Goal: Task Accomplishment & Management: Complete application form

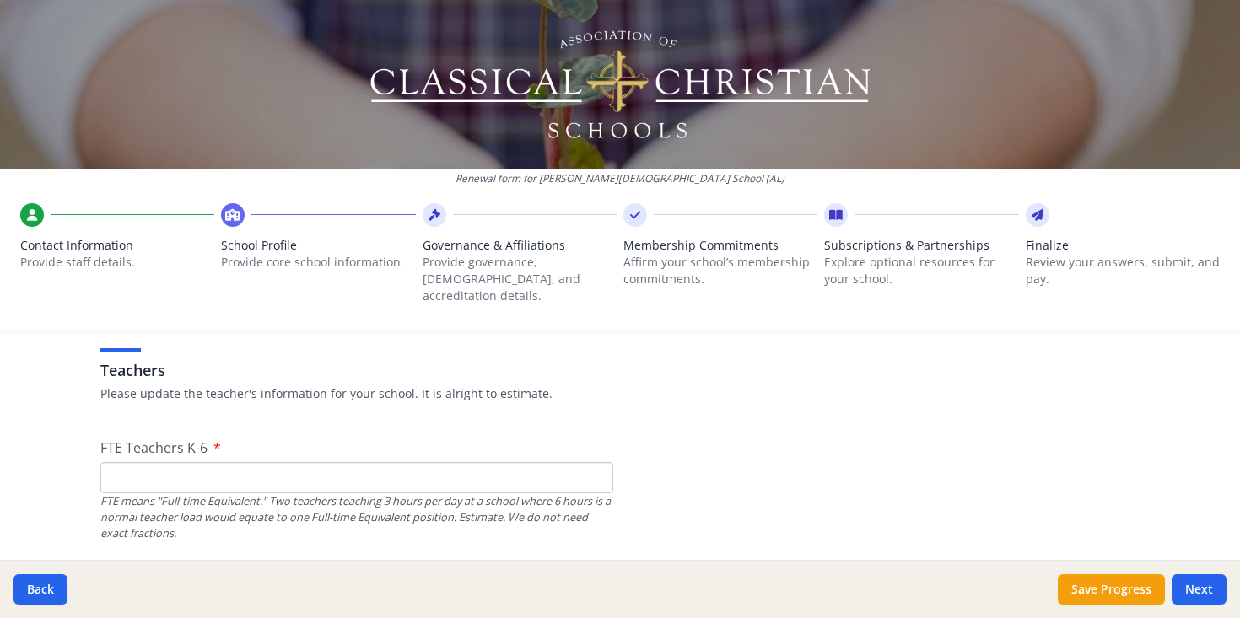
scroll to position [974, 0]
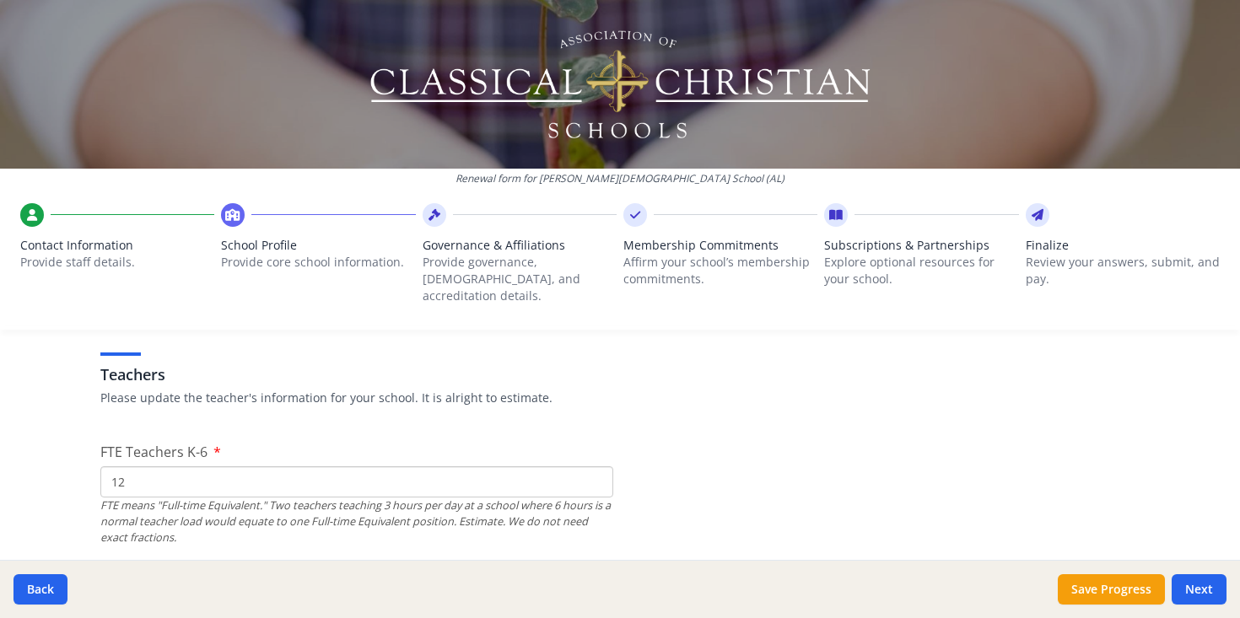
click at [262, 467] on input "12" at bounding box center [356, 482] width 513 height 31
type input "2"
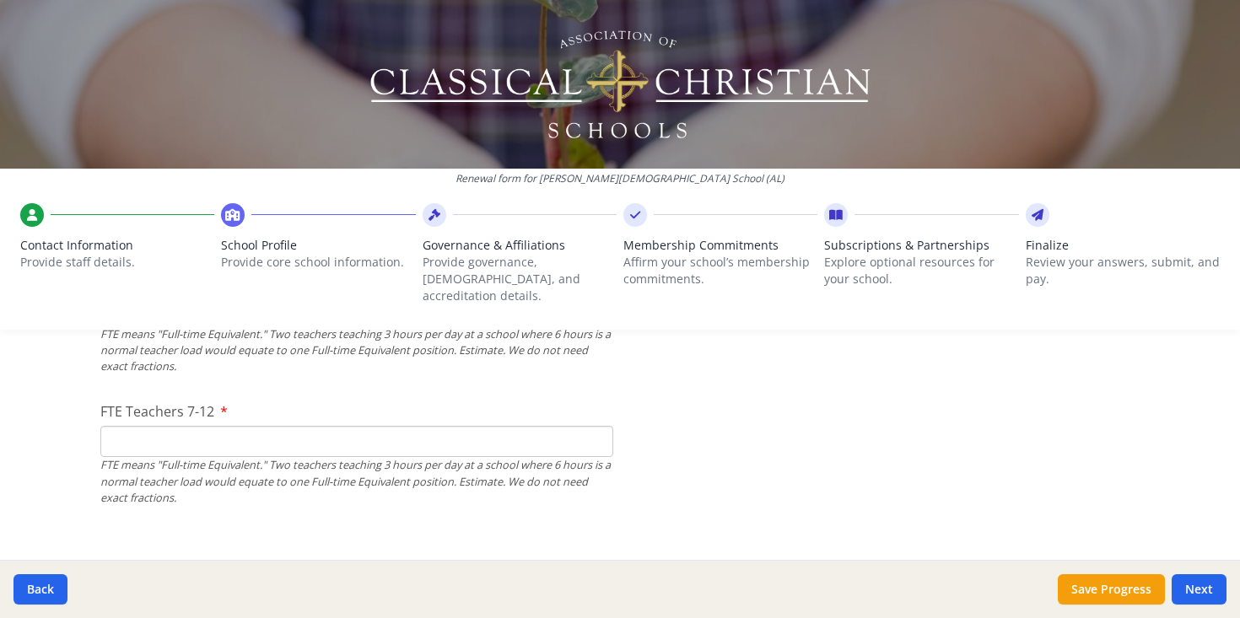
scroll to position [1153, 0]
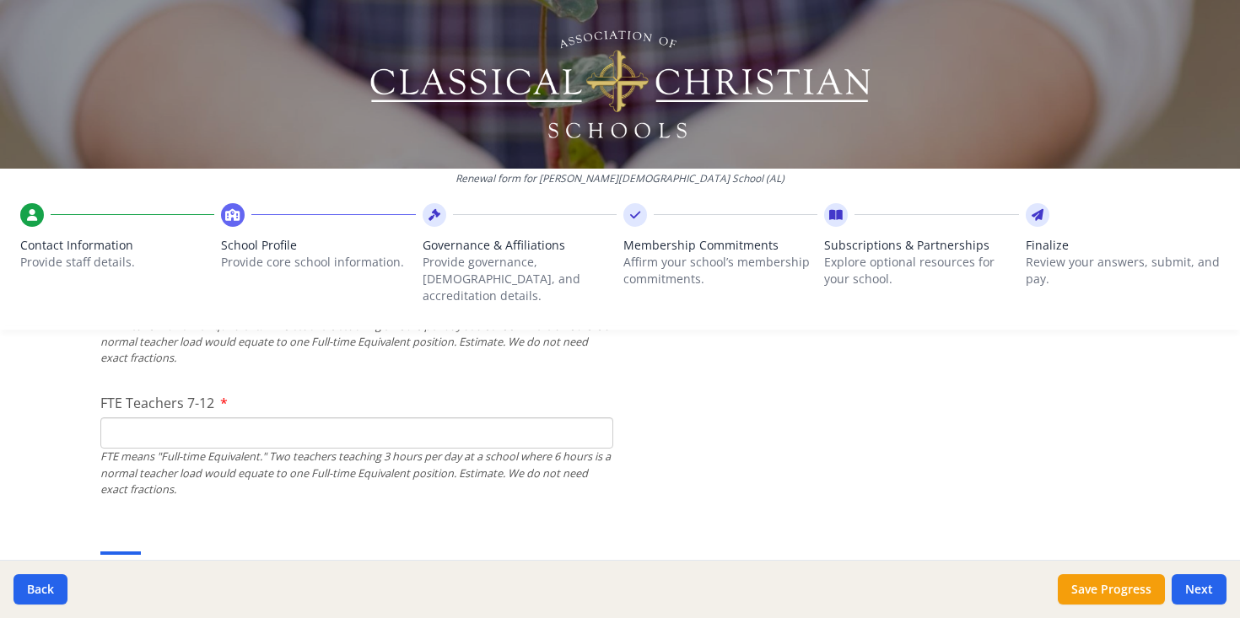
type input "16"
click at [139, 418] on input "FTE Teachers 7-12" at bounding box center [356, 433] width 513 height 31
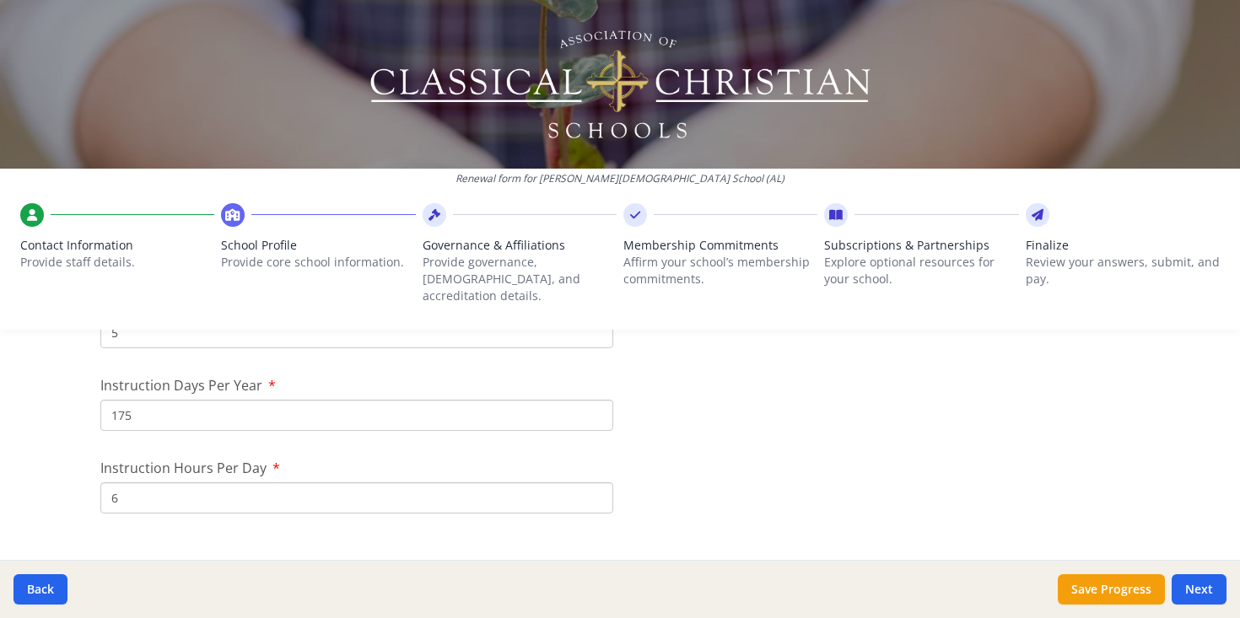
scroll to position [1503, 0]
type input "10"
click at [219, 399] on input "175" at bounding box center [356, 414] width 513 height 31
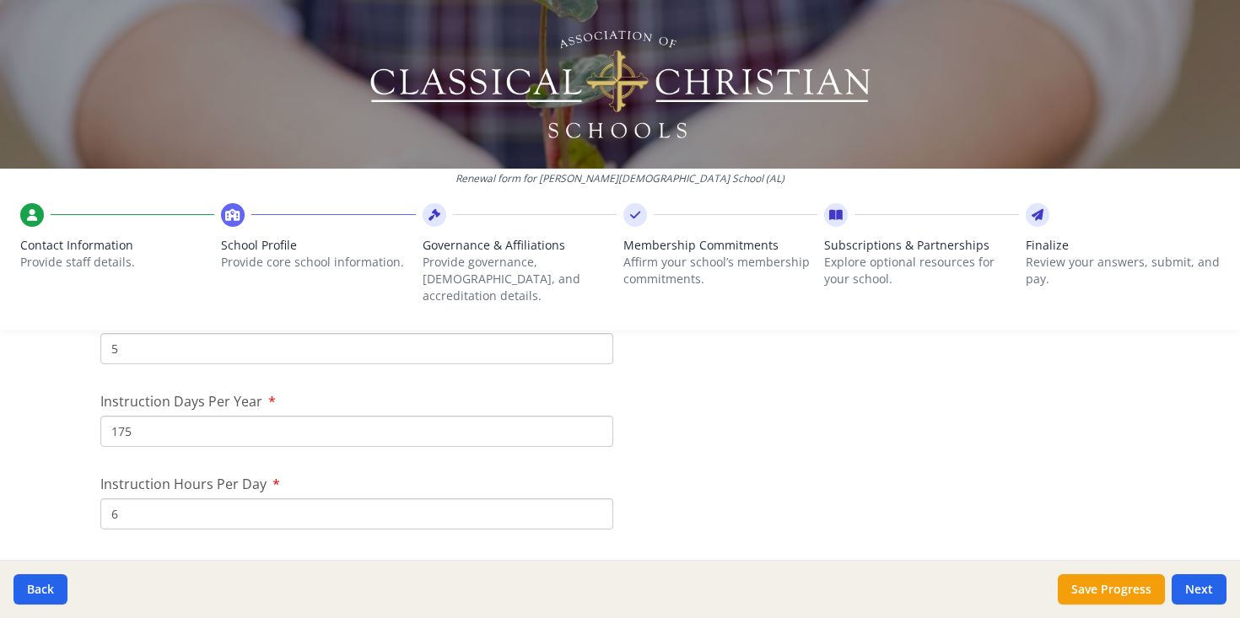
scroll to position [1487, 0]
click at [1107, 596] on button "Save Progress" at bounding box center [1111, 590] width 107 height 30
type input "[PHONE_NUMBER]"
click at [167, 425] on input "175" at bounding box center [356, 430] width 513 height 31
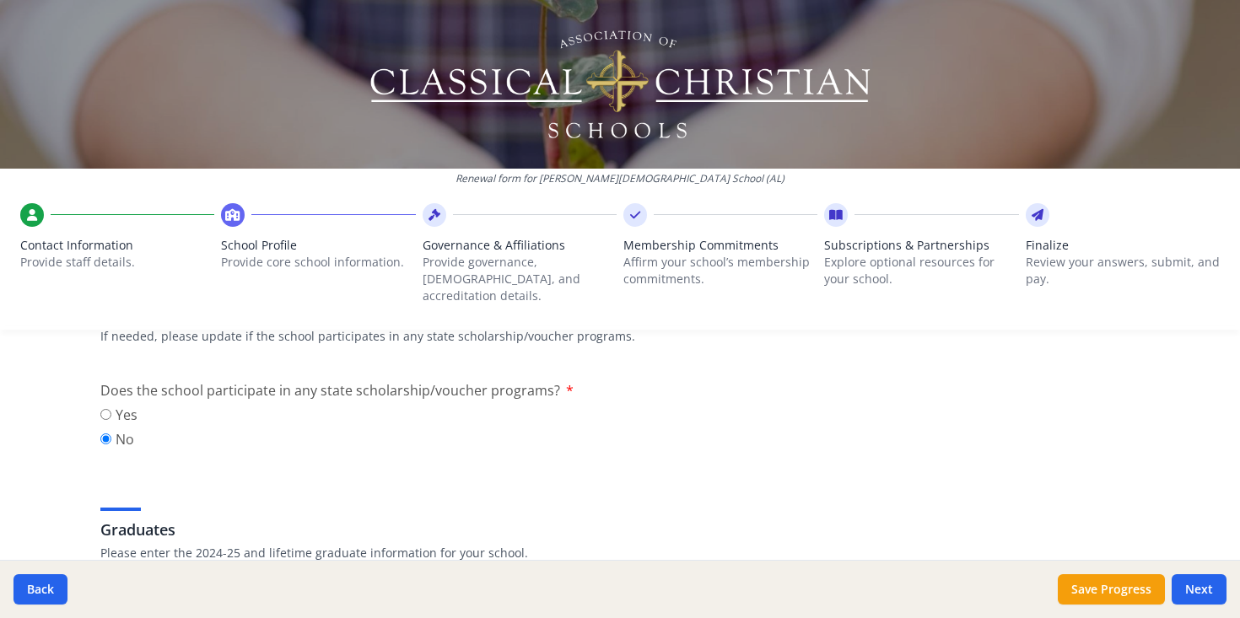
scroll to position [2213, 0]
type input "178"
click at [105, 408] on input "Yes" at bounding box center [105, 413] width 11 height 11
radio input "true"
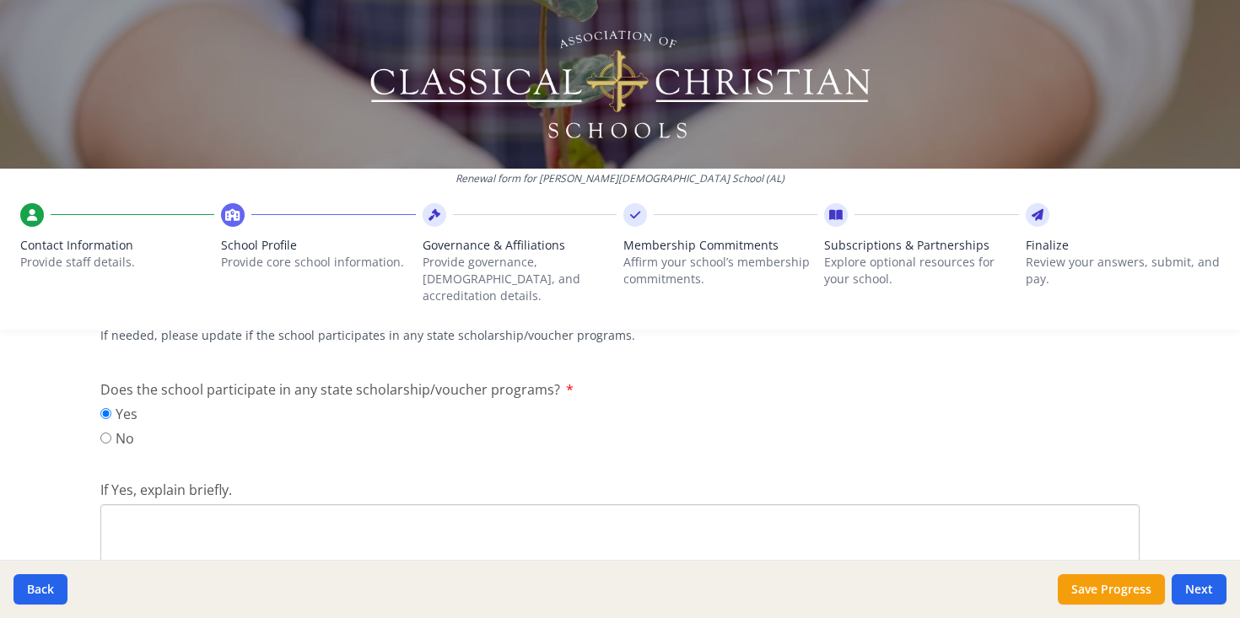
click at [116, 505] on textarea "If Yes, explain briefly." at bounding box center [619, 561] width 1039 height 113
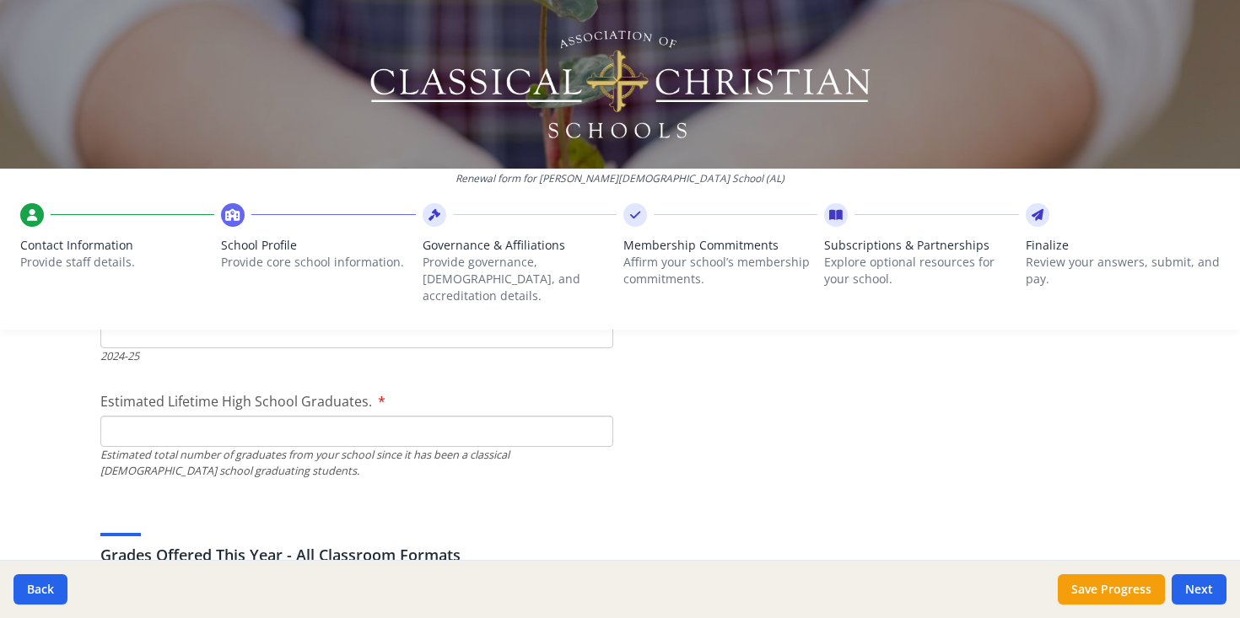
scroll to position [2682, 0]
type textarea "[US_STATE] Choose Act"
click at [258, 415] on input "Estimated Lifetime High School Graduates." at bounding box center [356, 430] width 513 height 31
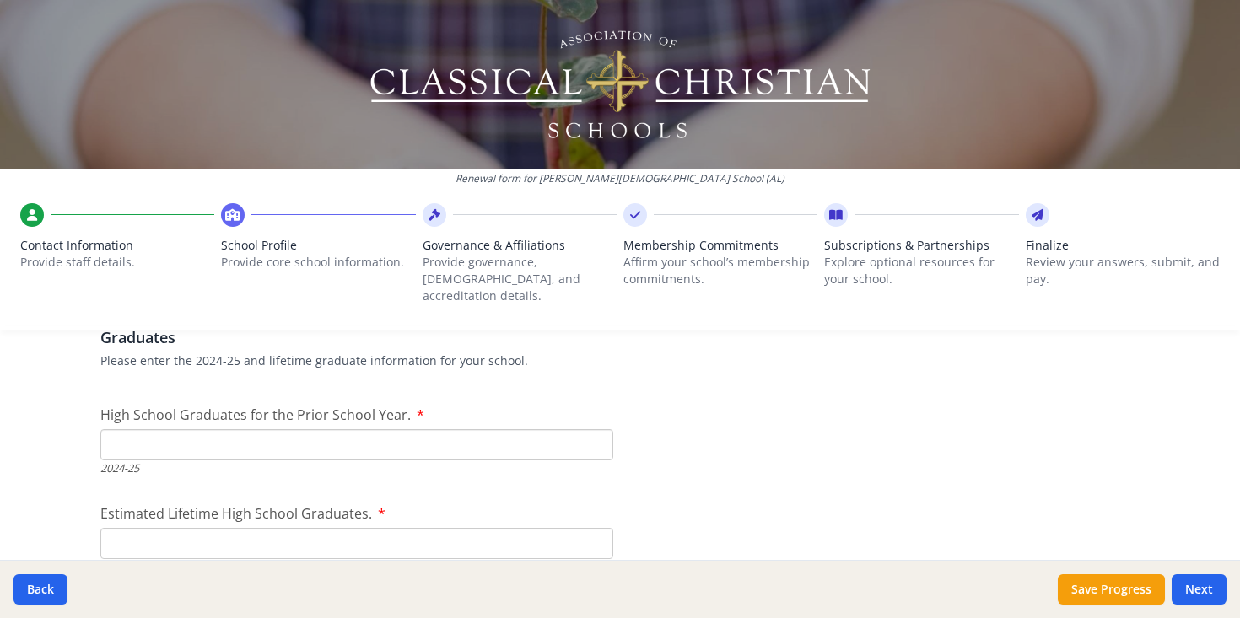
scroll to position [2558, 0]
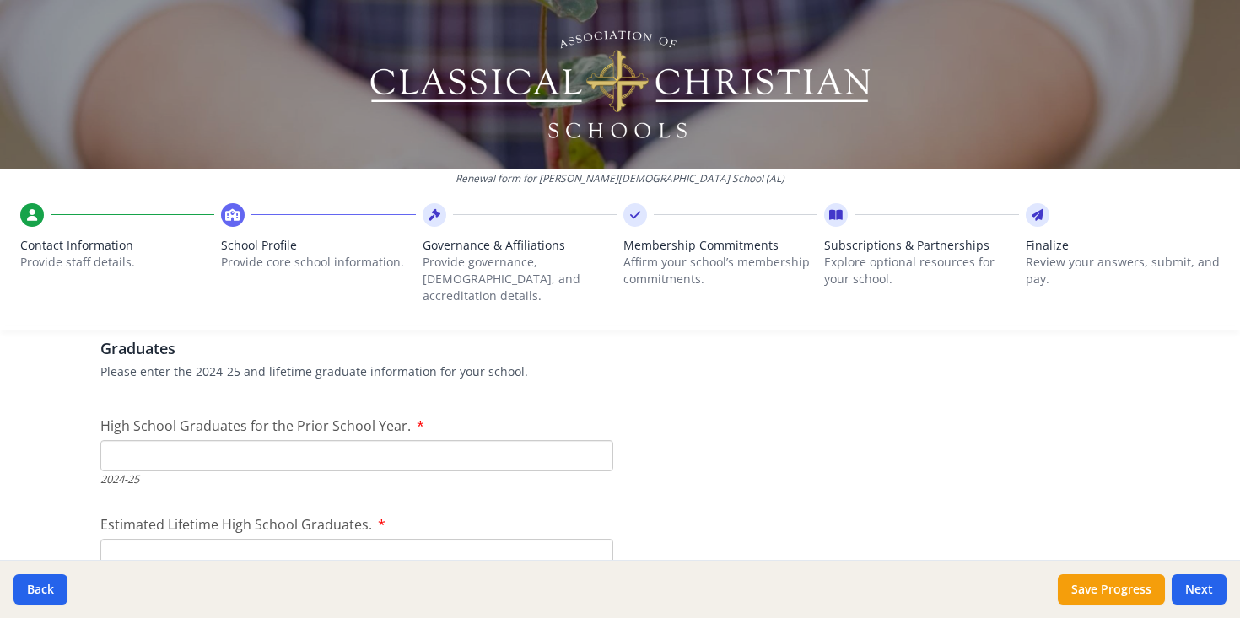
click at [138, 444] on input "High School Graduates for the Prior School Year." at bounding box center [356, 455] width 513 height 31
type input "12"
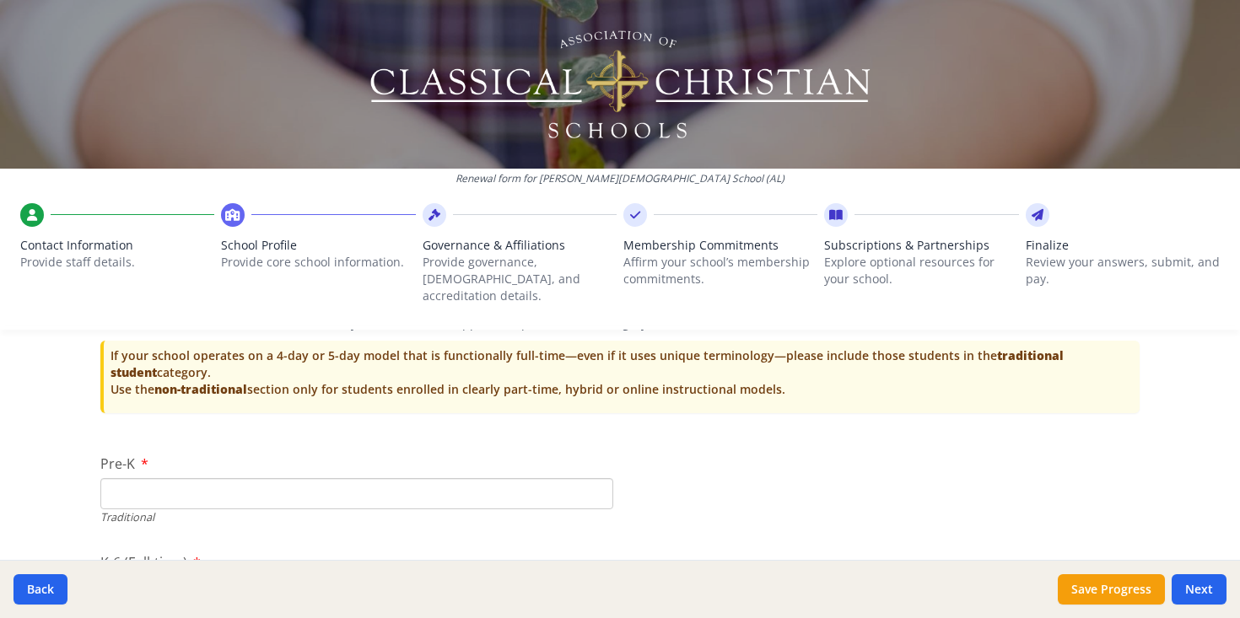
scroll to position [3674, 0]
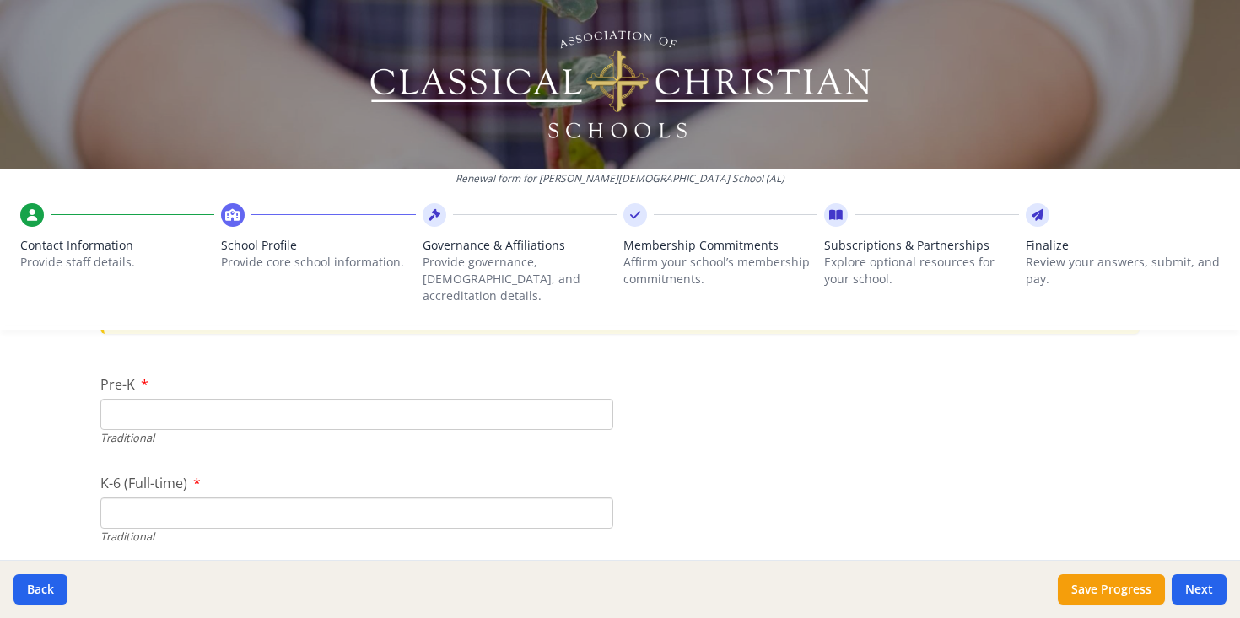
type input "341"
click at [528, 399] on input "Pre-K" at bounding box center [356, 414] width 513 height 31
type input "13"
click at [201, 498] on input "K-6 (Full-time)" at bounding box center [356, 513] width 513 height 31
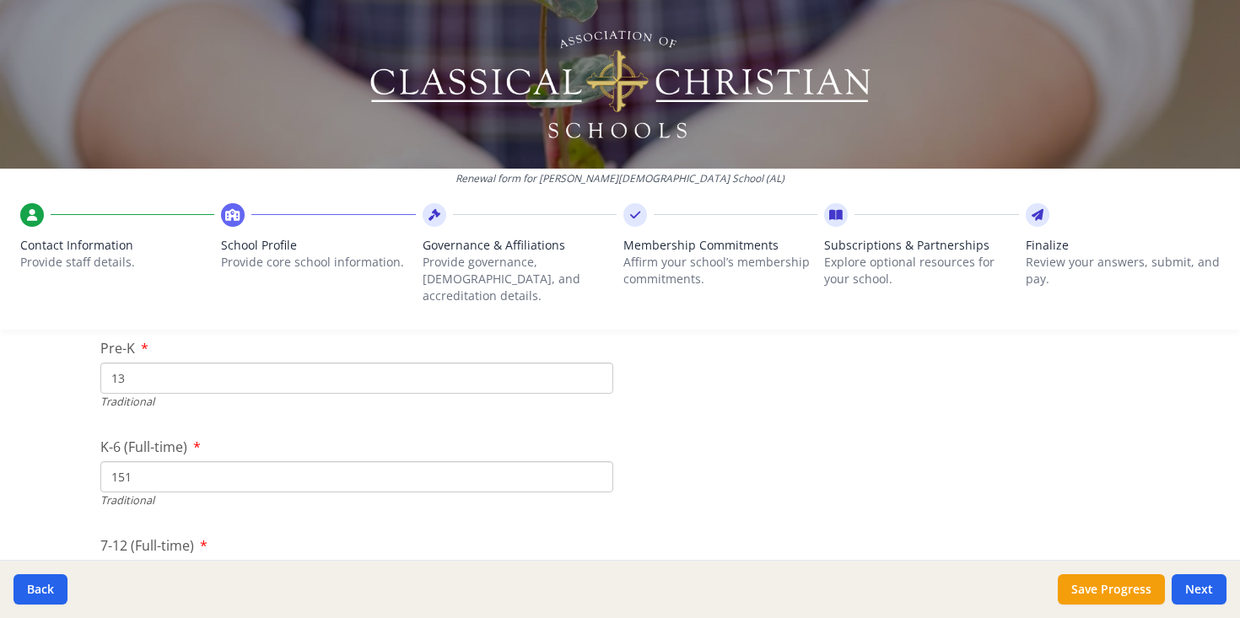
type input "151"
click at [153, 502] on input "7-12 (Full-time)" at bounding box center [356, 517] width 513 height 31
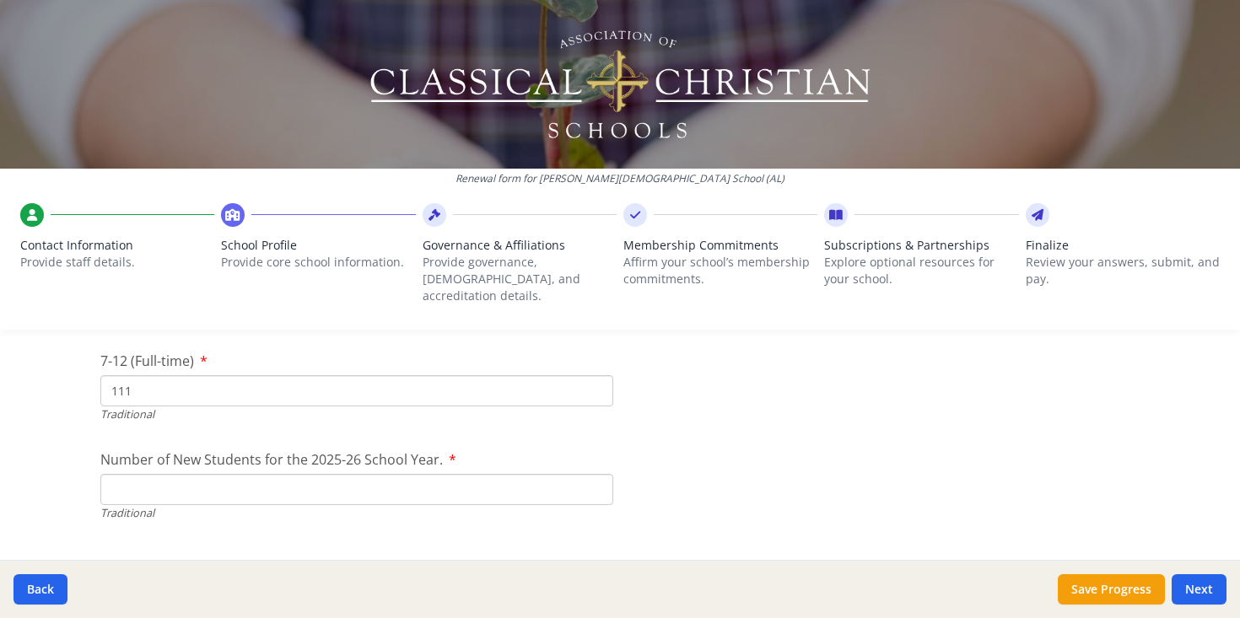
scroll to position [3900, 0]
type input "111"
click at [198, 475] on input "Number of New Students for the 2025-26 School Year." at bounding box center [356, 484] width 513 height 31
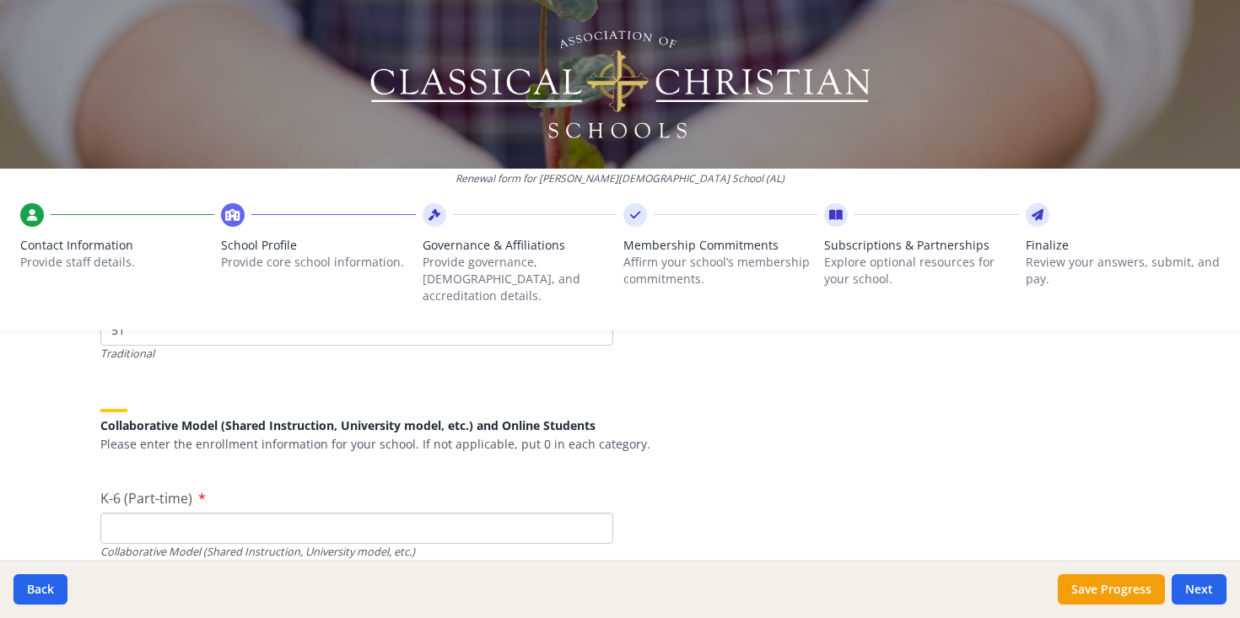
scroll to position [4059, 0]
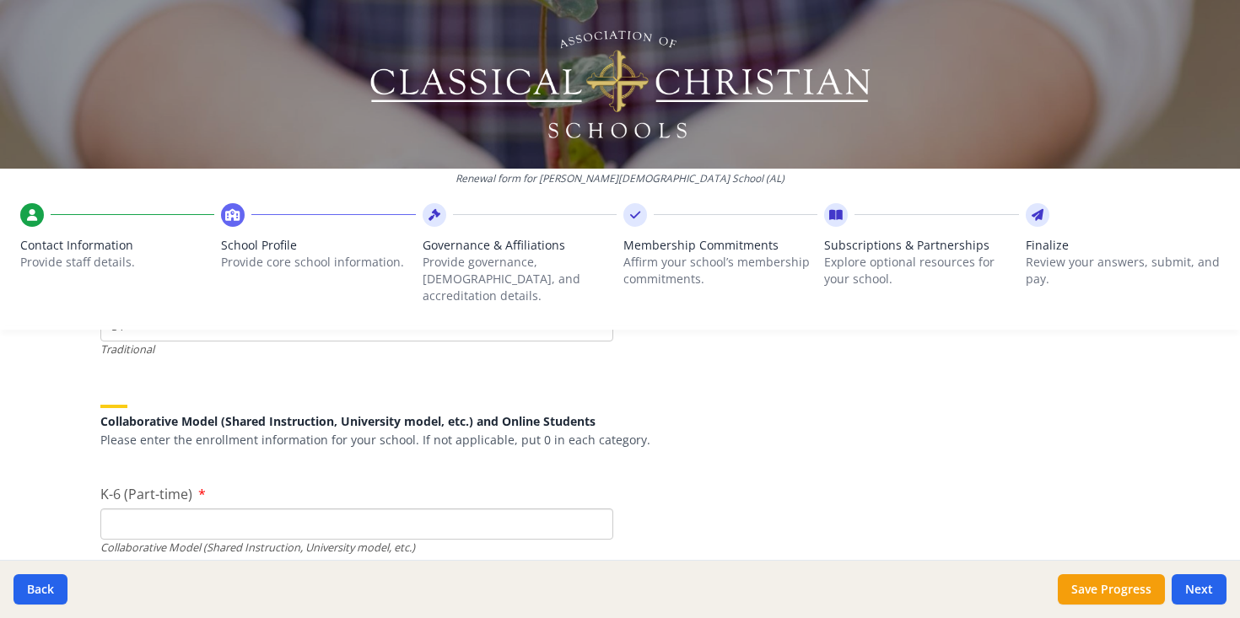
type input "51"
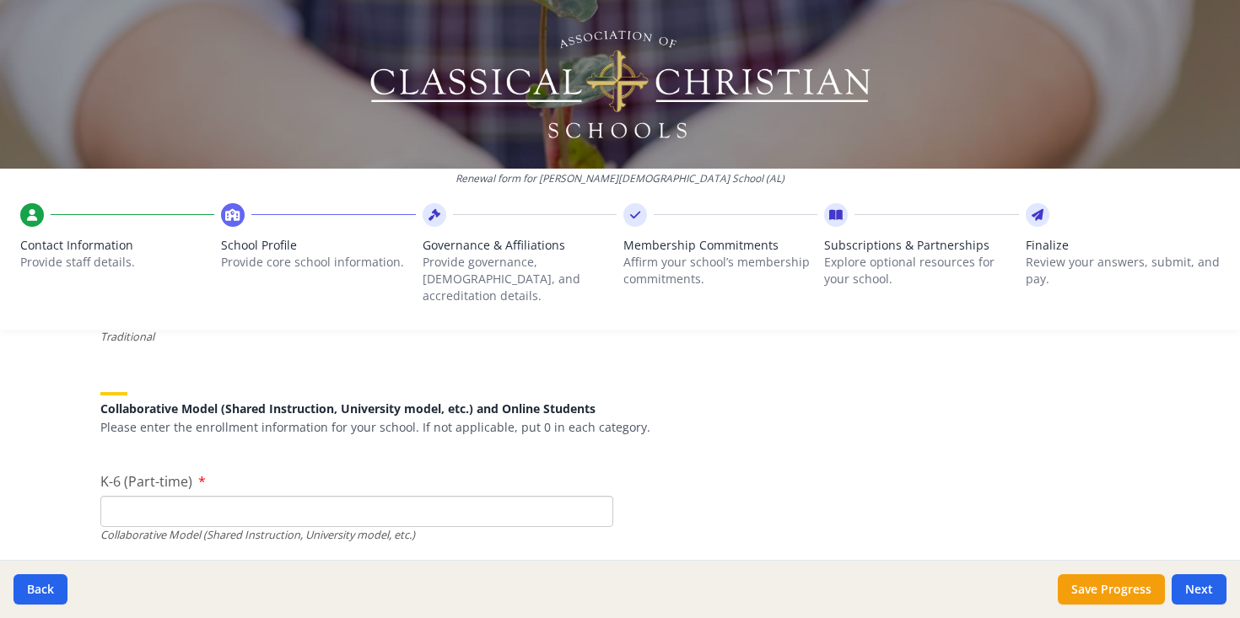
scroll to position [4076, 0]
click at [272, 492] on input "K-6 (Part-time)" at bounding box center [356, 507] width 513 height 31
type input "0"
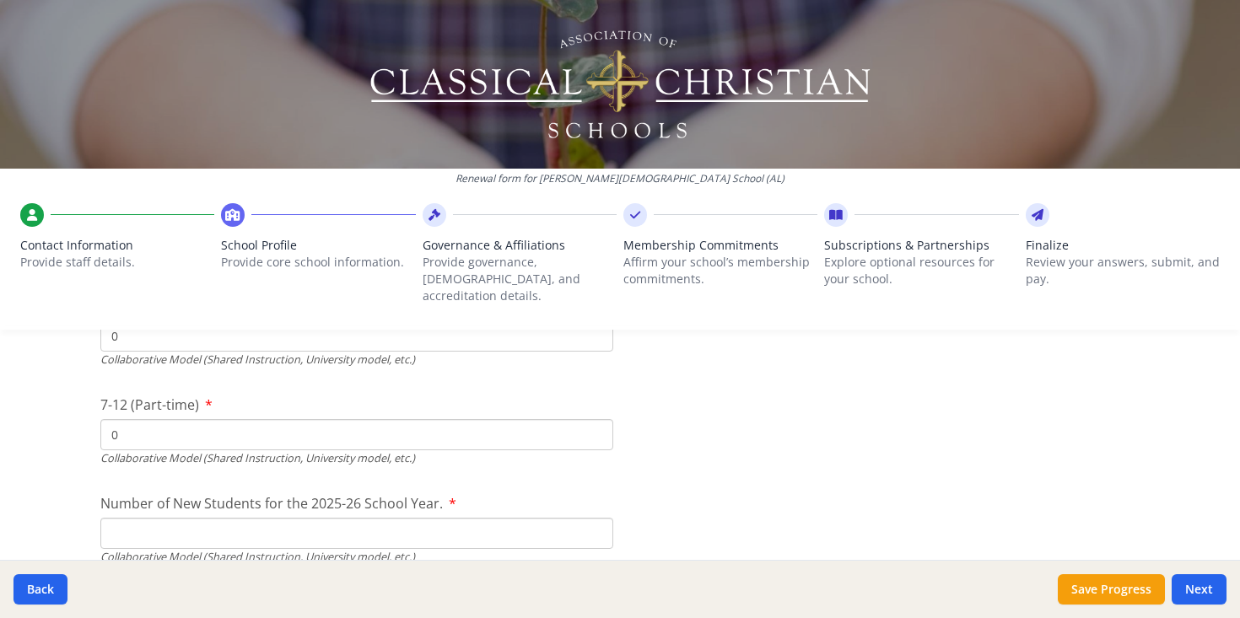
scroll to position [4261, 0]
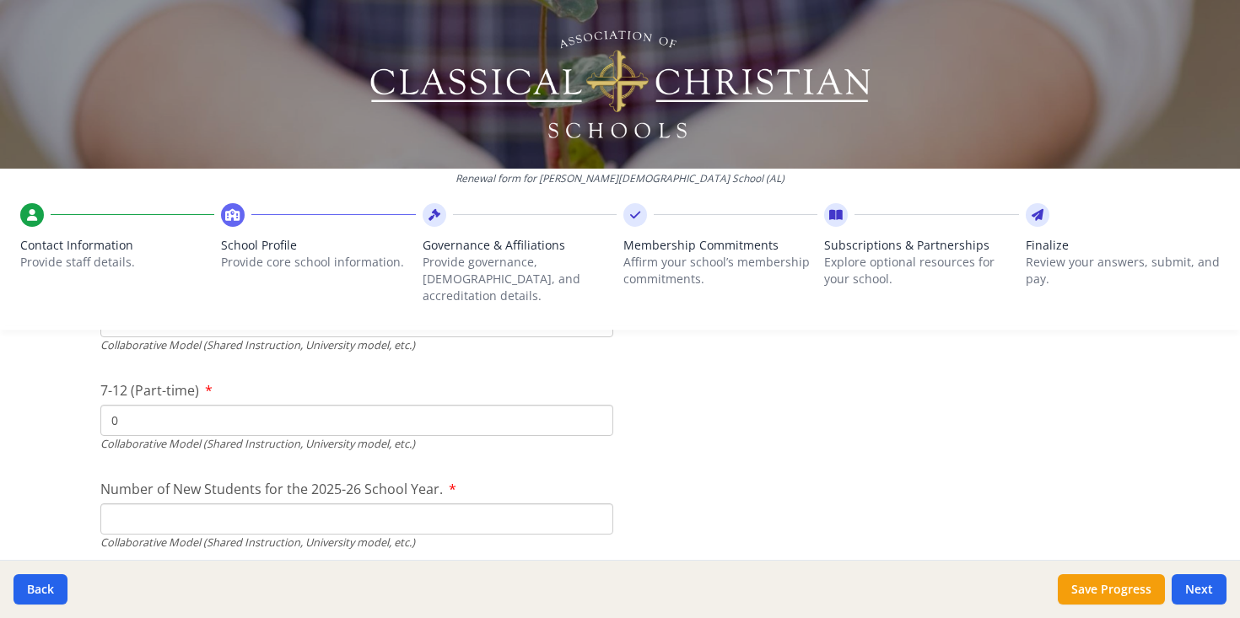
type input "0"
click at [149, 139] on input "Number of New Students for the 2025-26 School Year." at bounding box center [356, 123] width 513 height 31
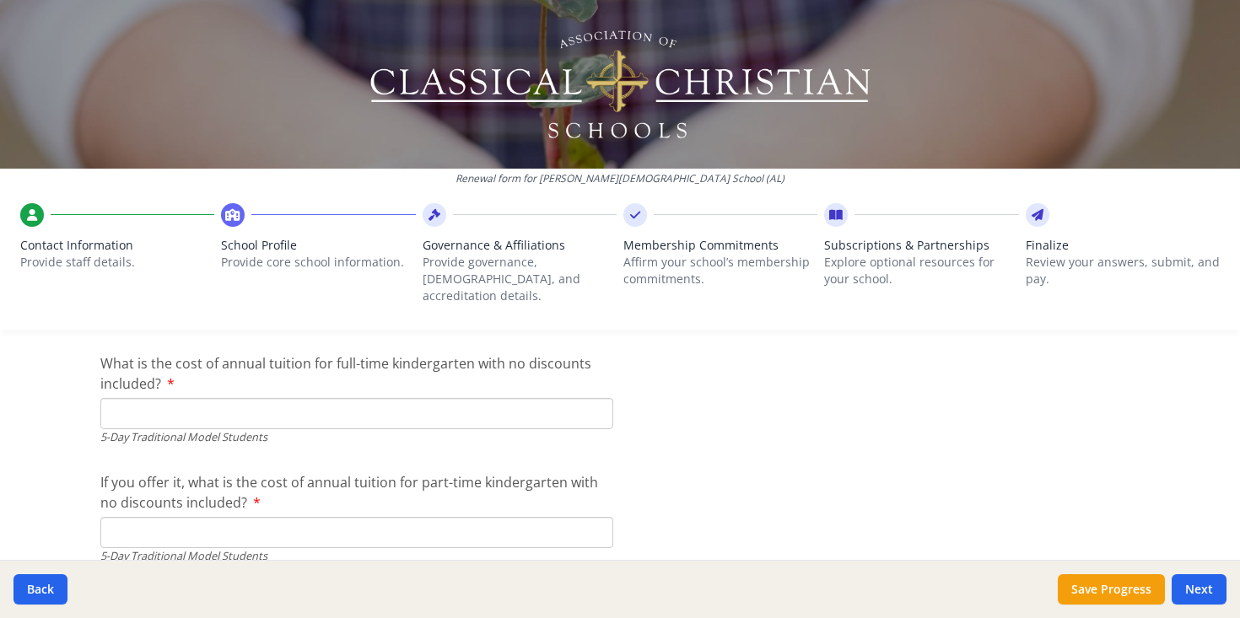
scroll to position [4603, 0]
type input "0"
click at [328, 397] on input "What is the cost of annual tuition for full-time kindergarten with no discounts…" at bounding box center [356, 412] width 513 height 31
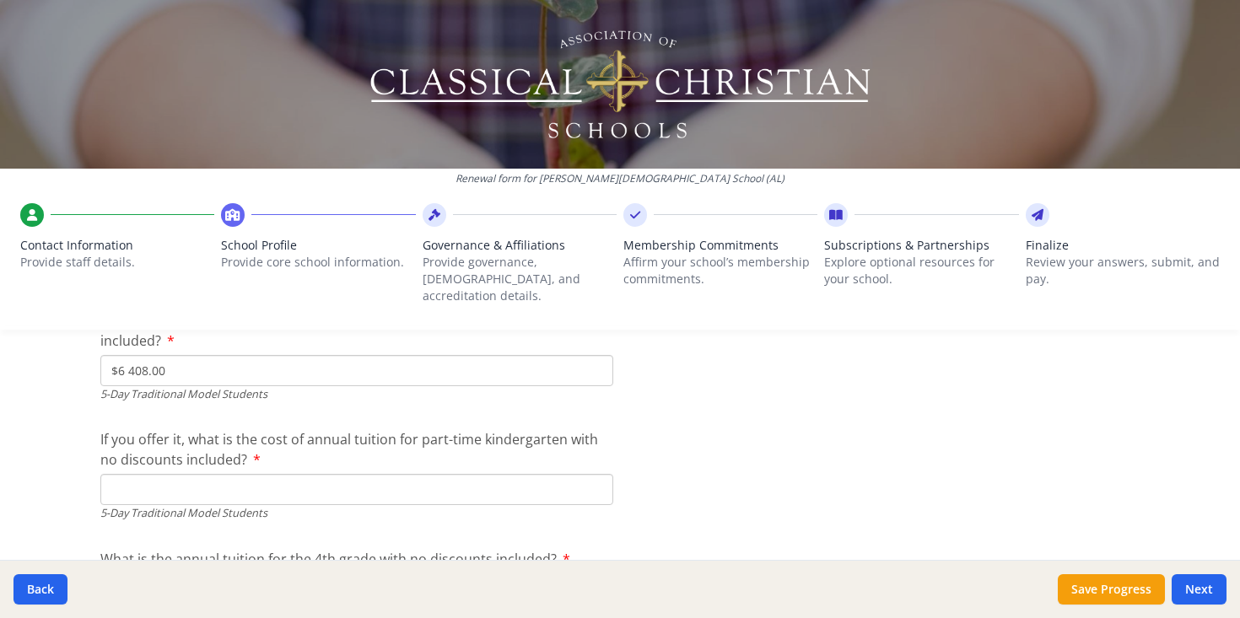
scroll to position [4649, 0]
type input "$6 408.00"
click at [230, 471] on input "If you offer it, what is the cost of annual tuition for part-time kindergarten …" at bounding box center [356, 486] width 513 height 31
type input "$5 880.00"
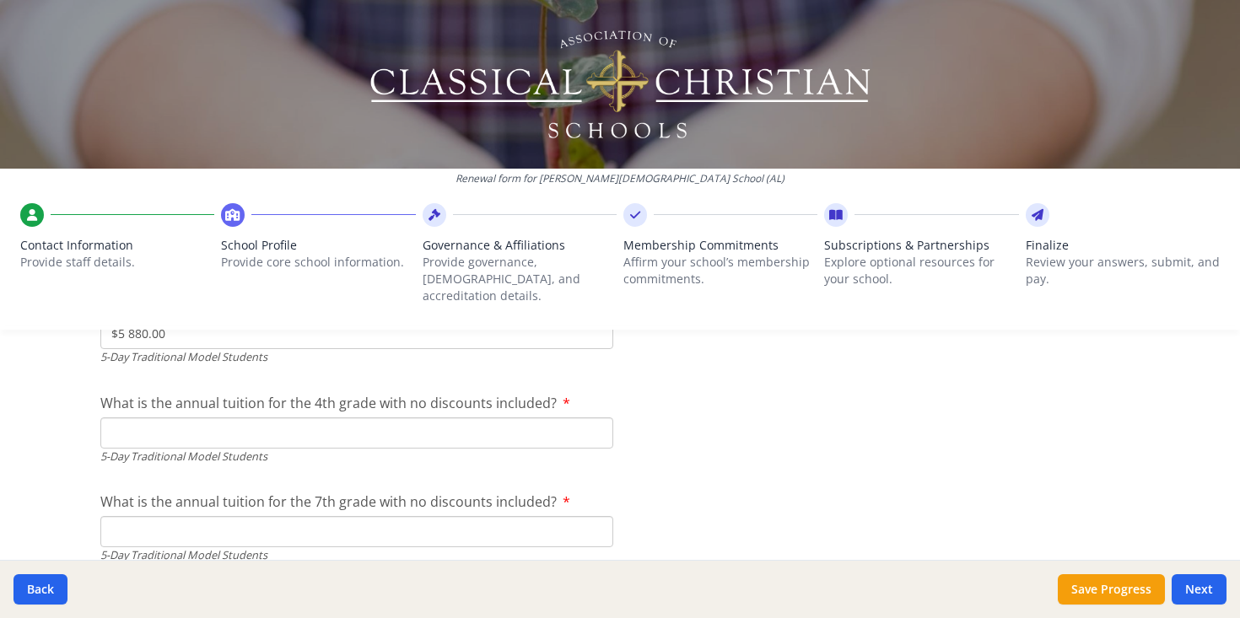
scroll to position [4802, 0]
click at [205, 424] on input "What is the annual tuition for the 4th grade with no discounts included?" at bounding box center [356, 432] width 513 height 31
type input "$7 092.00"
type input "$7 404.00"
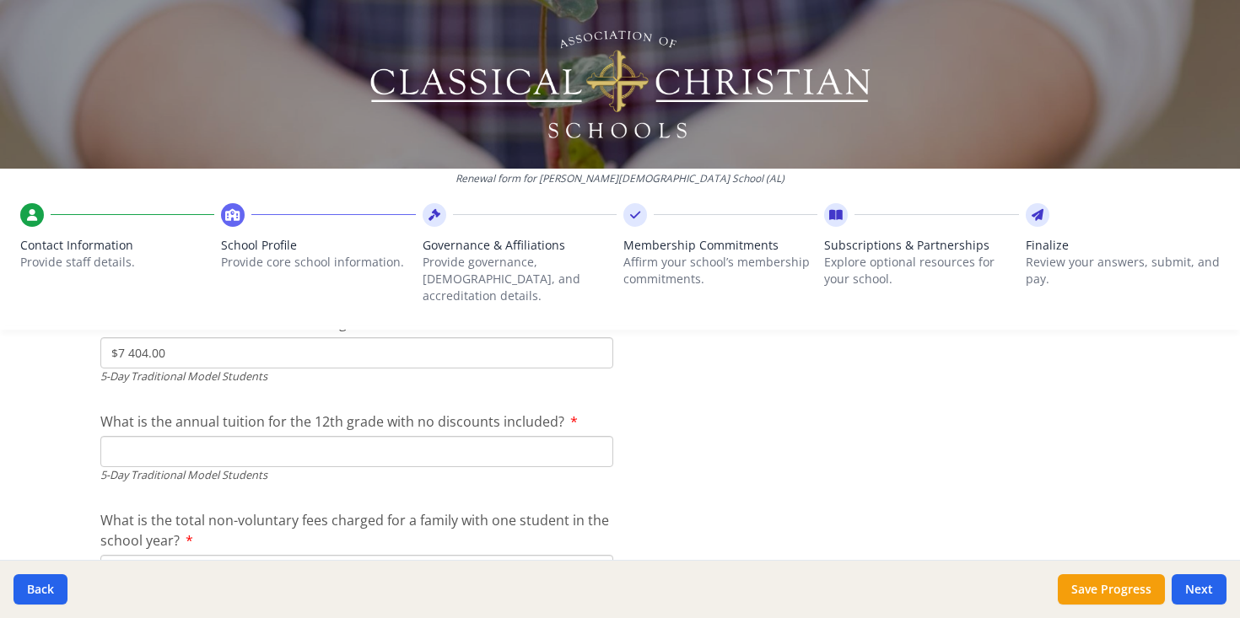
scroll to position [4982, 0]
type input "$7 932.00"
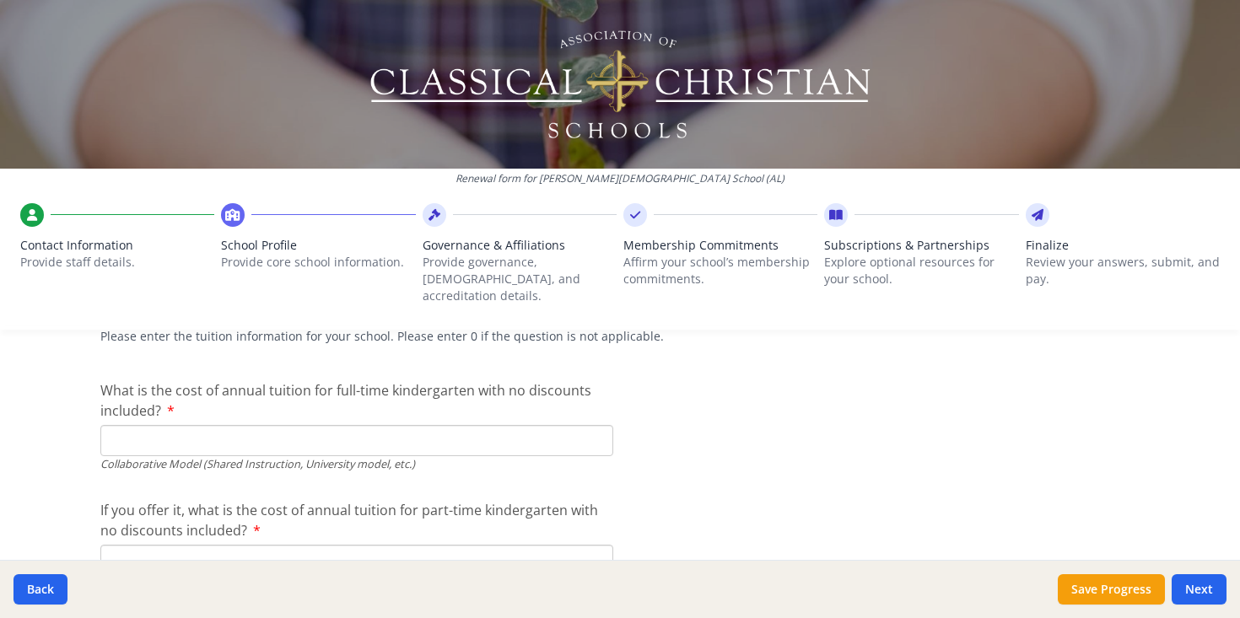
scroll to position [5348, 0]
type input "$508.00"
type input "$0"
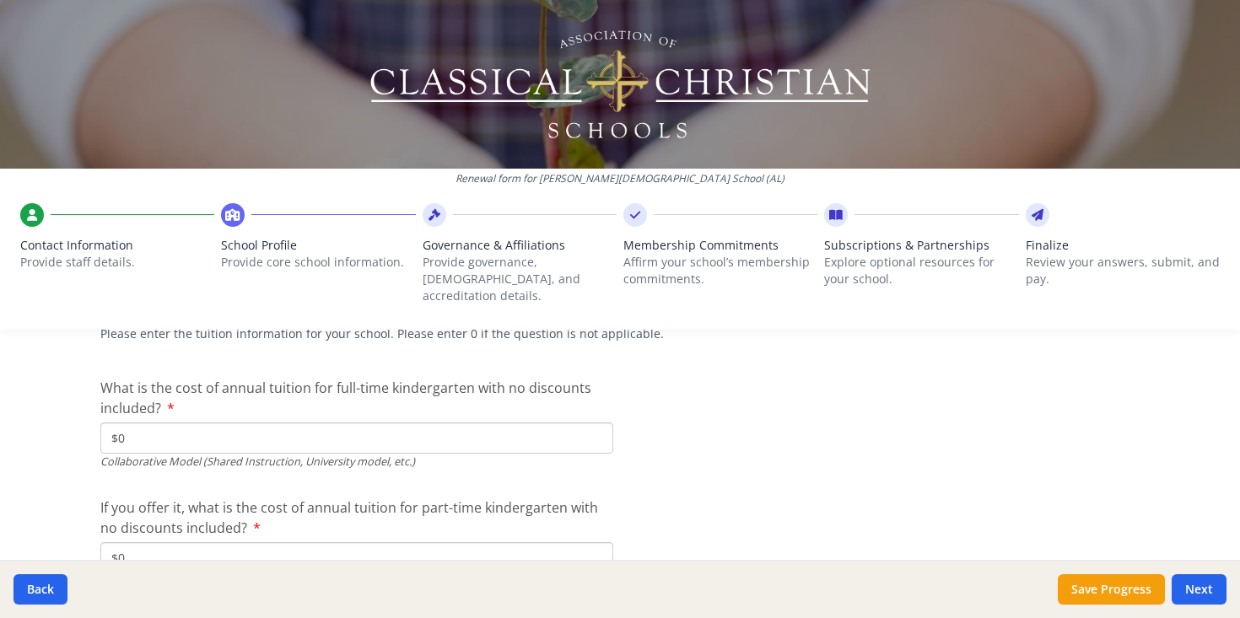
type input "$0"
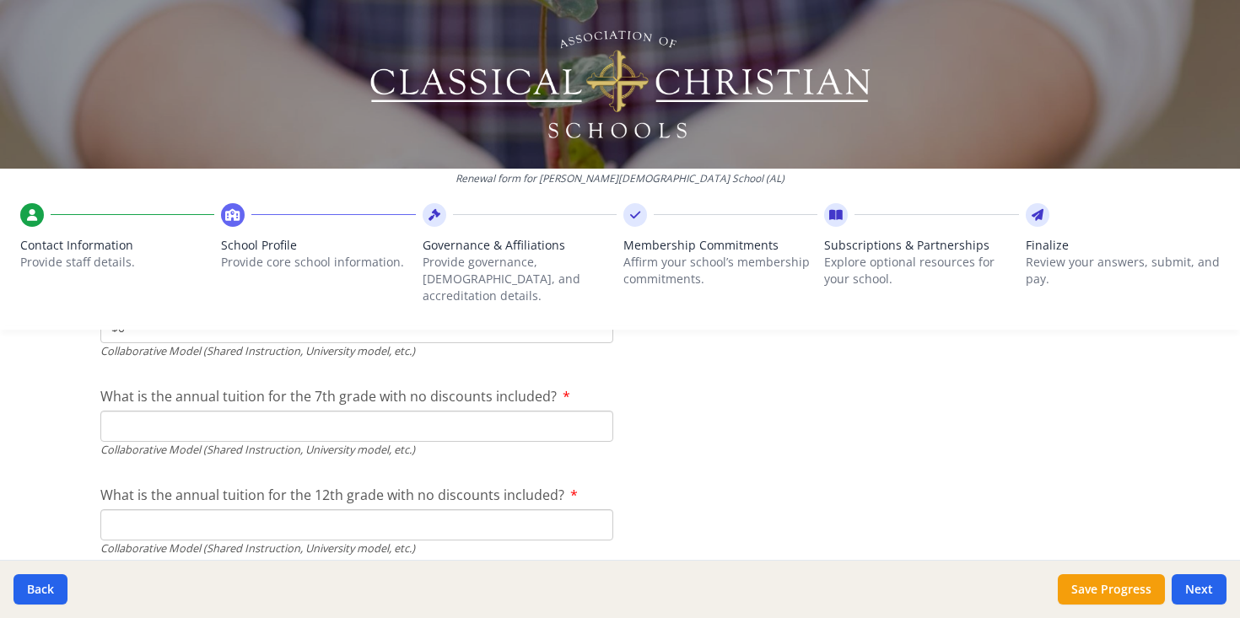
type input "$0"
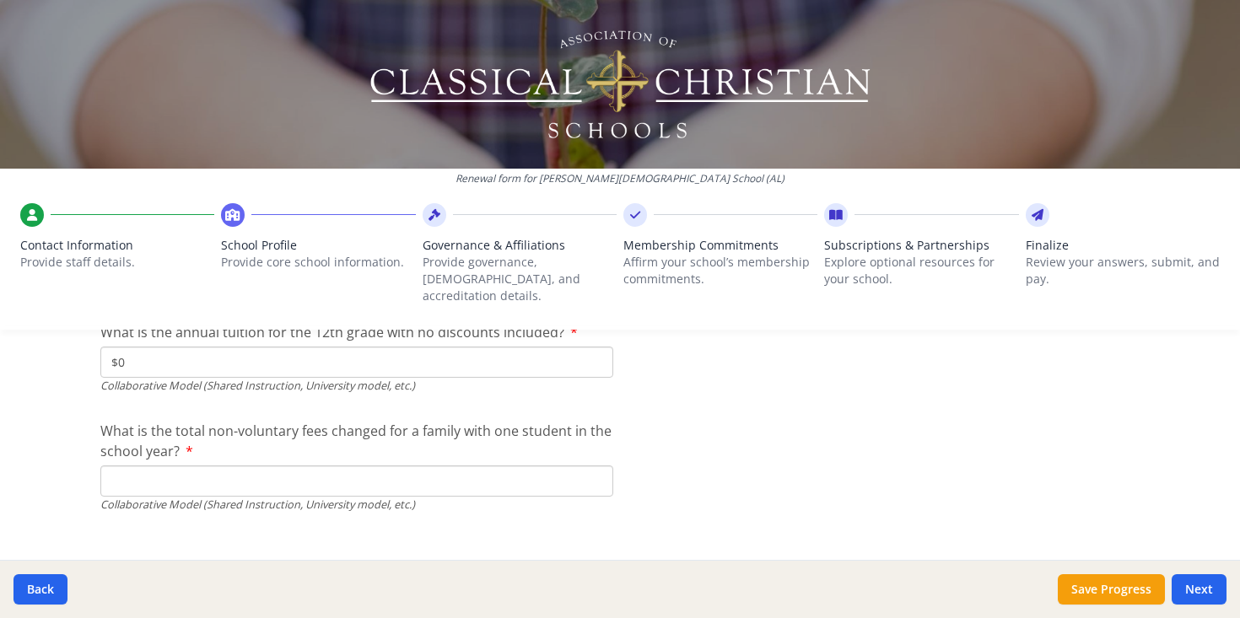
scroll to position [5846, 0]
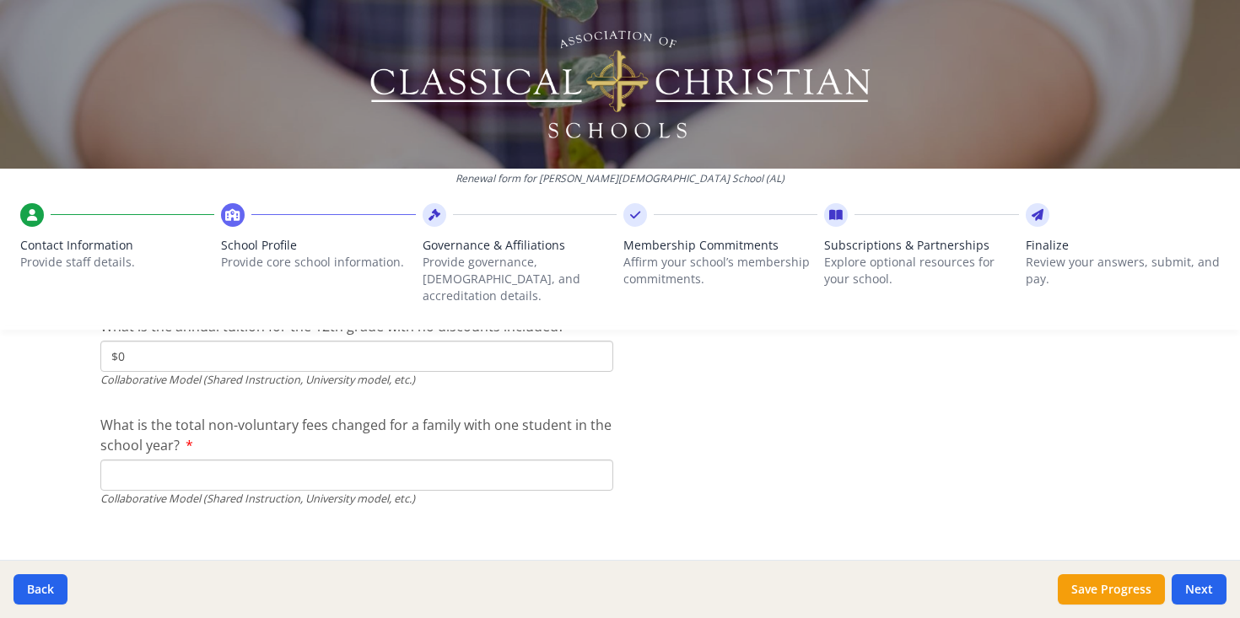
type input "$0"
click at [120, 460] on input "What is the total non-voluntary fees changed for a family with one student in t…" at bounding box center [356, 475] width 513 height 31
type input "$0"
click at [1223, 593] on button "Next" at bounding box center [1199, 590] width 55 height 30
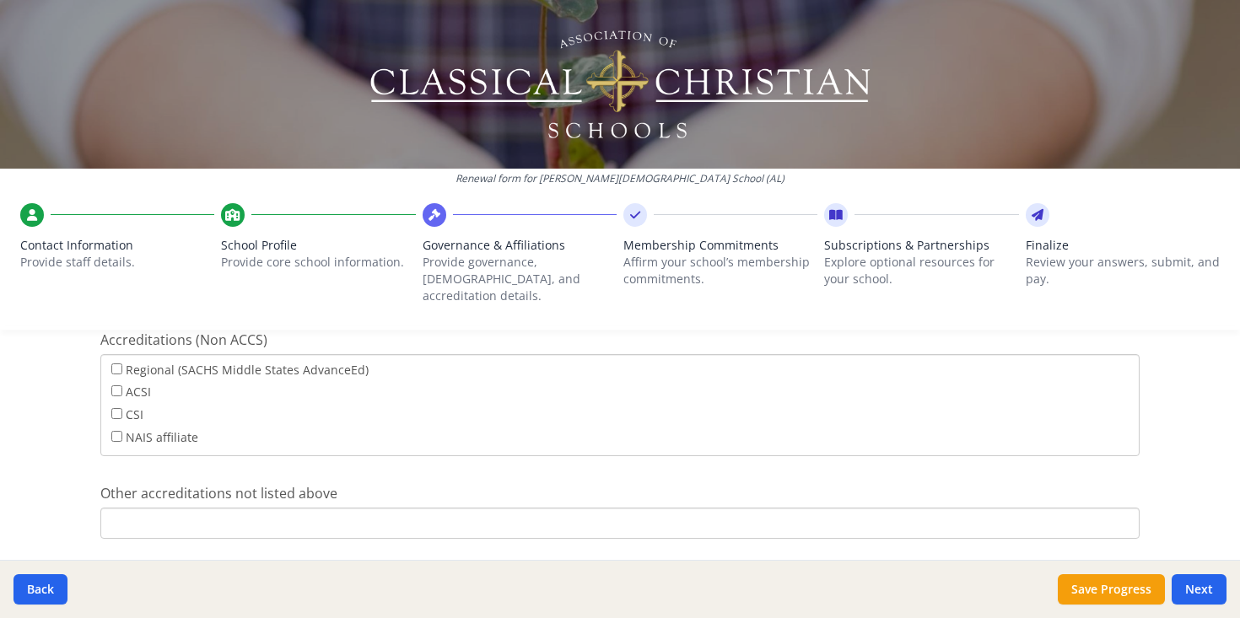
scroll to position [966, 0]
click at [591, 508] on input "Other accreditations not listed above" at bounding box center [619, 522] width 1039 height 31
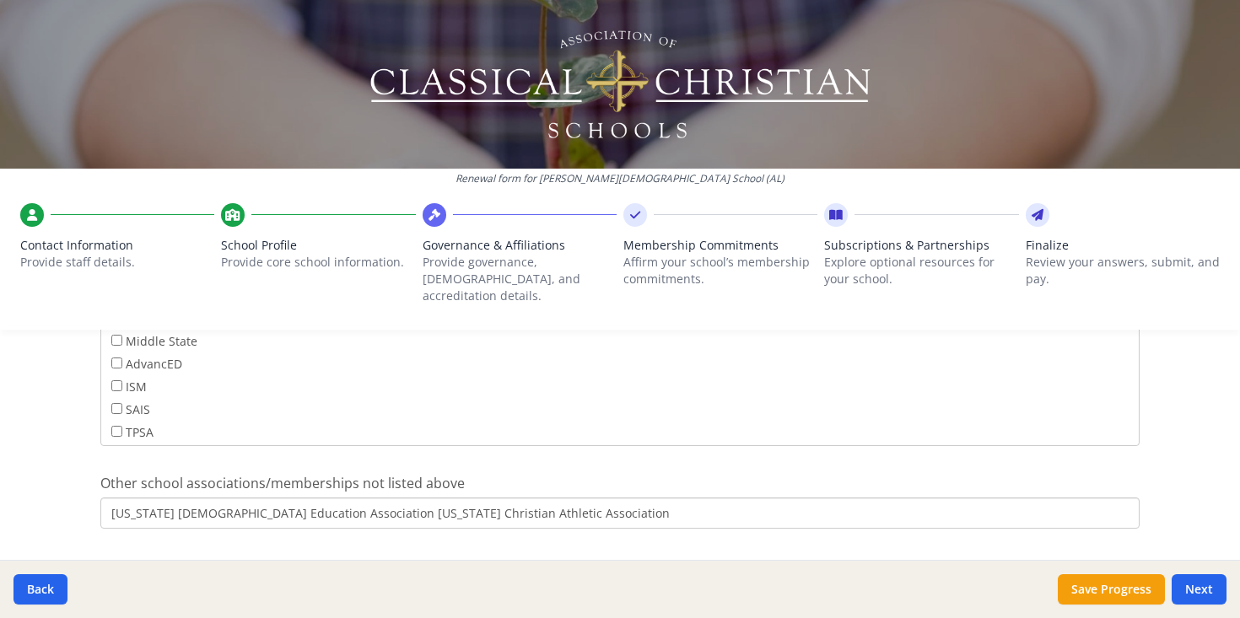
scroll to position [1373, 0]
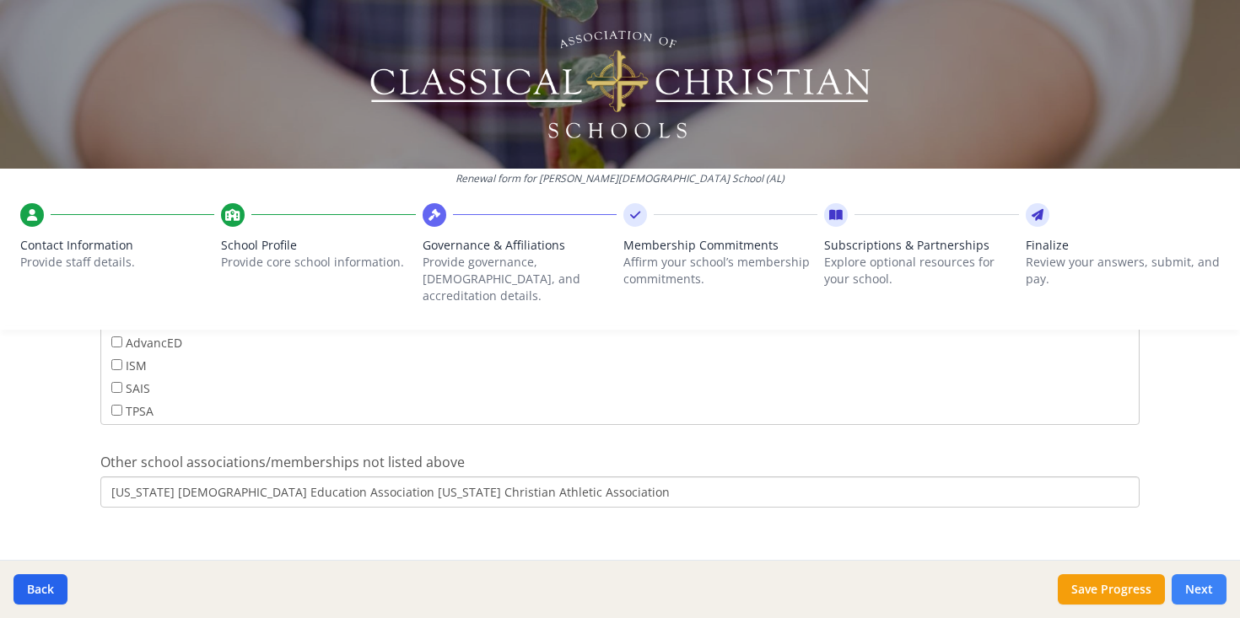
type input "ACEA- in process"
click at [1191, 589] on button "Next" at bounding box center [1199, 590] width 55 height 30
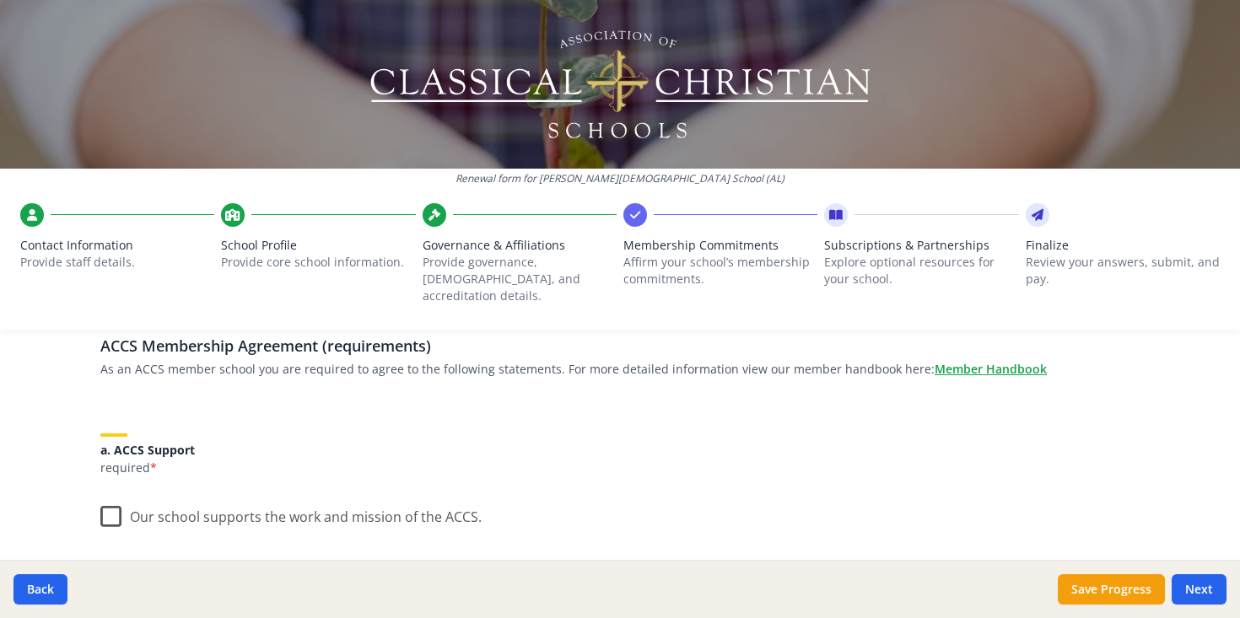
scroll to position [181, 0]
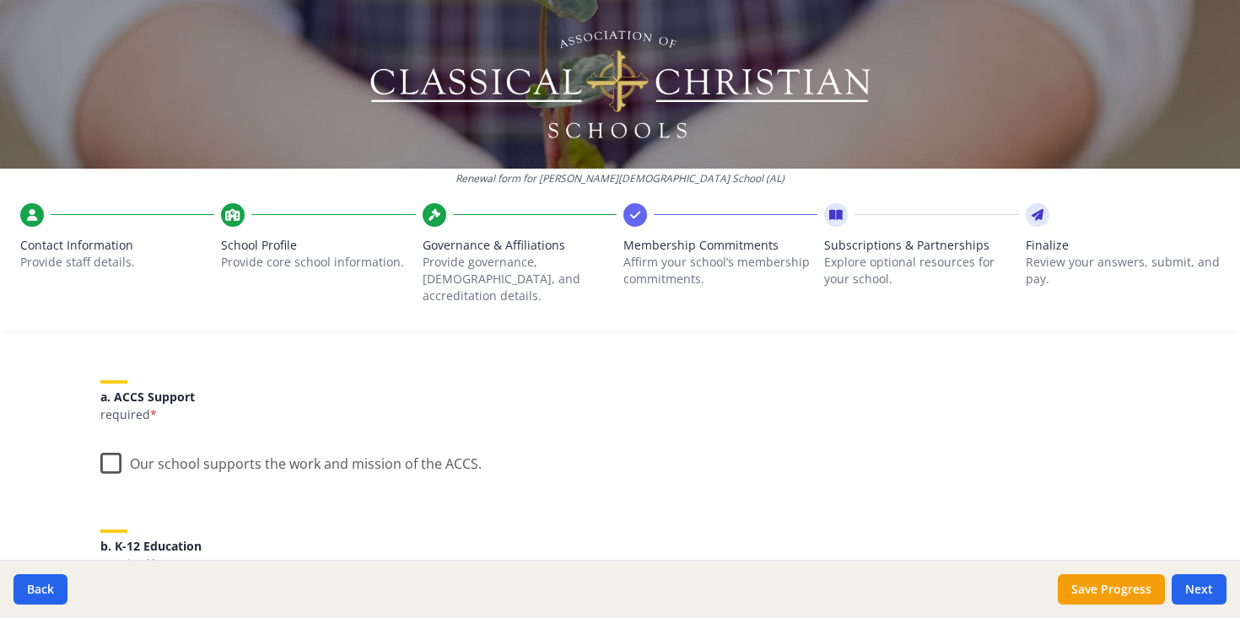
click at [117, 450] on label "Our school supports the work and mission of the ACCS." at bounding box center [290, 460] width 381 height 36
click at [0, 0] on input "Our school supports the work and mission of the ACCS." at bounding box center [0, 0] width 0 height 0
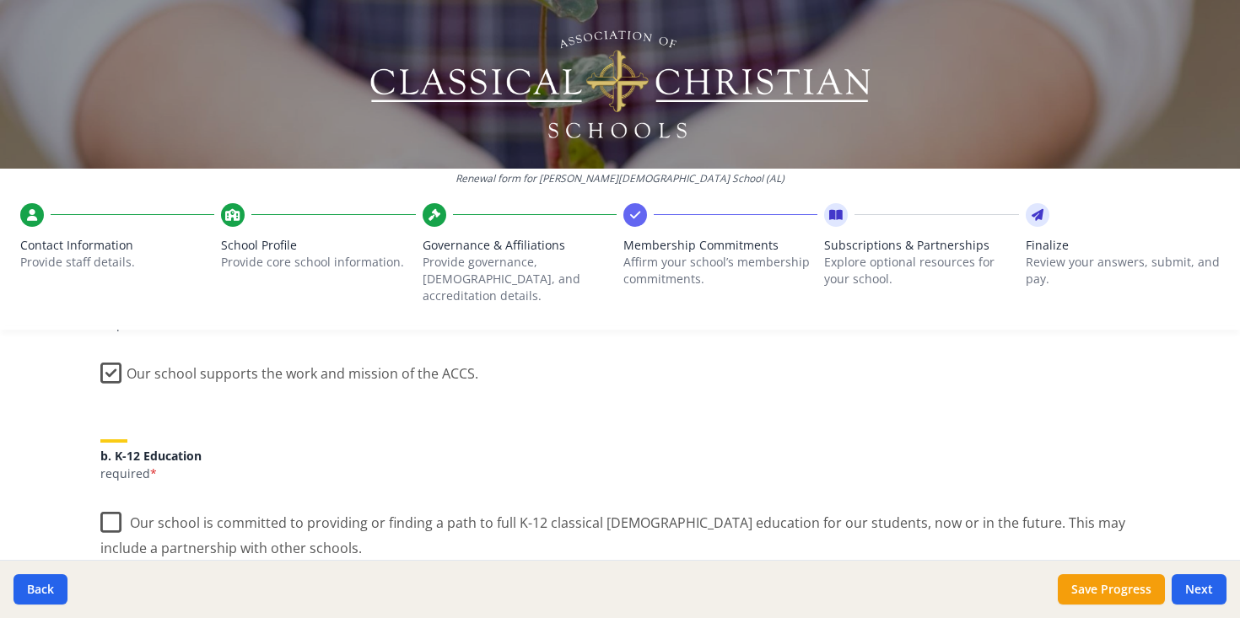
scroll to position [274, 0]
click at [112, 499] on label "Our school is committed to providing or finding a path to full K-12 classical […" at bounding box center [619, 526] width 1039 height 57
click at [0, 0] on input "Our school is committed to providing or finding a path to full K-12 classical […" at bounding box center [0, 0] width 0 height 0
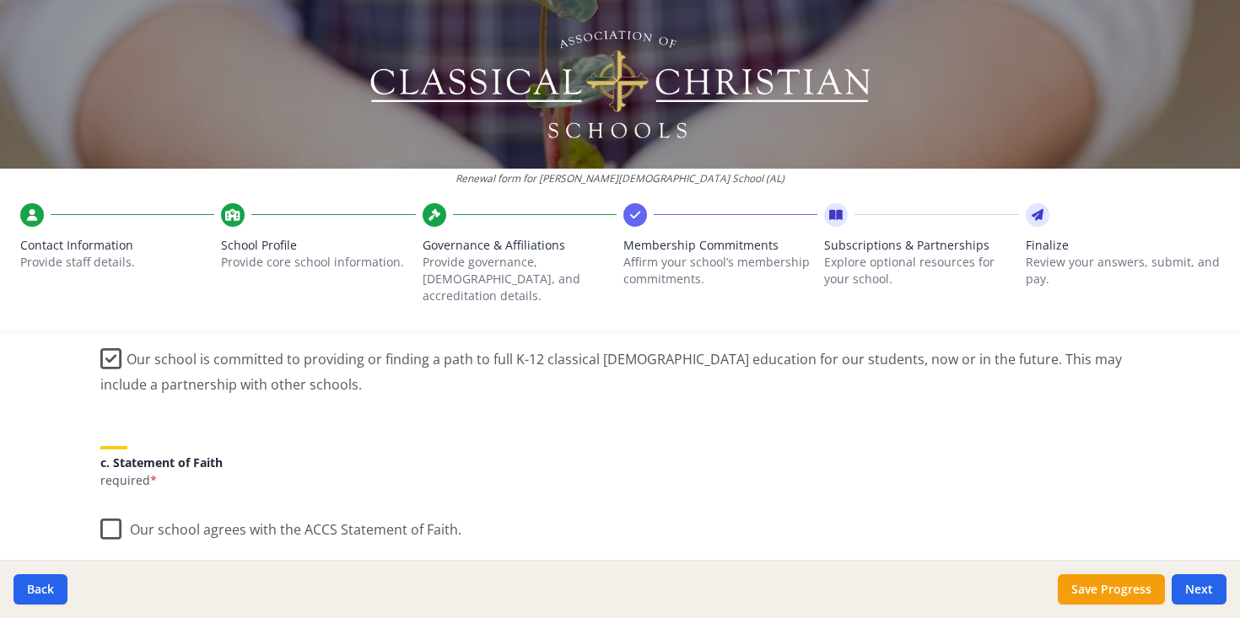
scroll to position [494, 0]
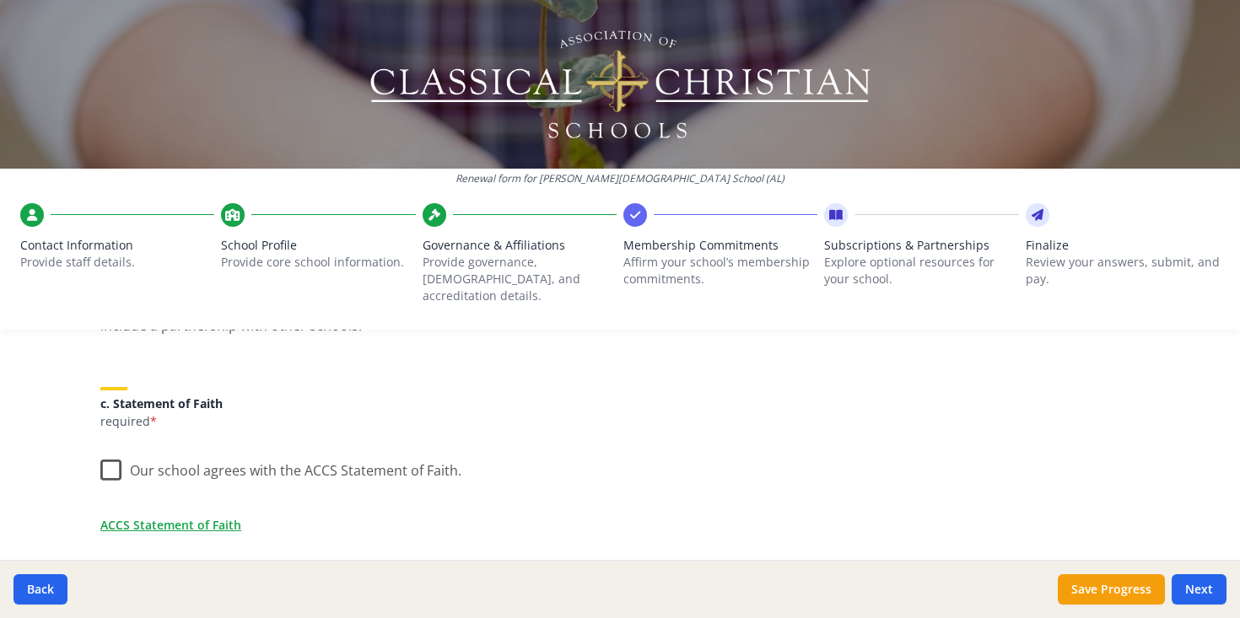
click at [102, 451] on label "Our school agrees with the ACCS Statement of Faith." at bounding box center [280, 467] width 361 height 36
click at [0, 0] on input "Our school agrees with the ACCS Statement of Faith." at bounding box center [0, 0] width 0 height 0
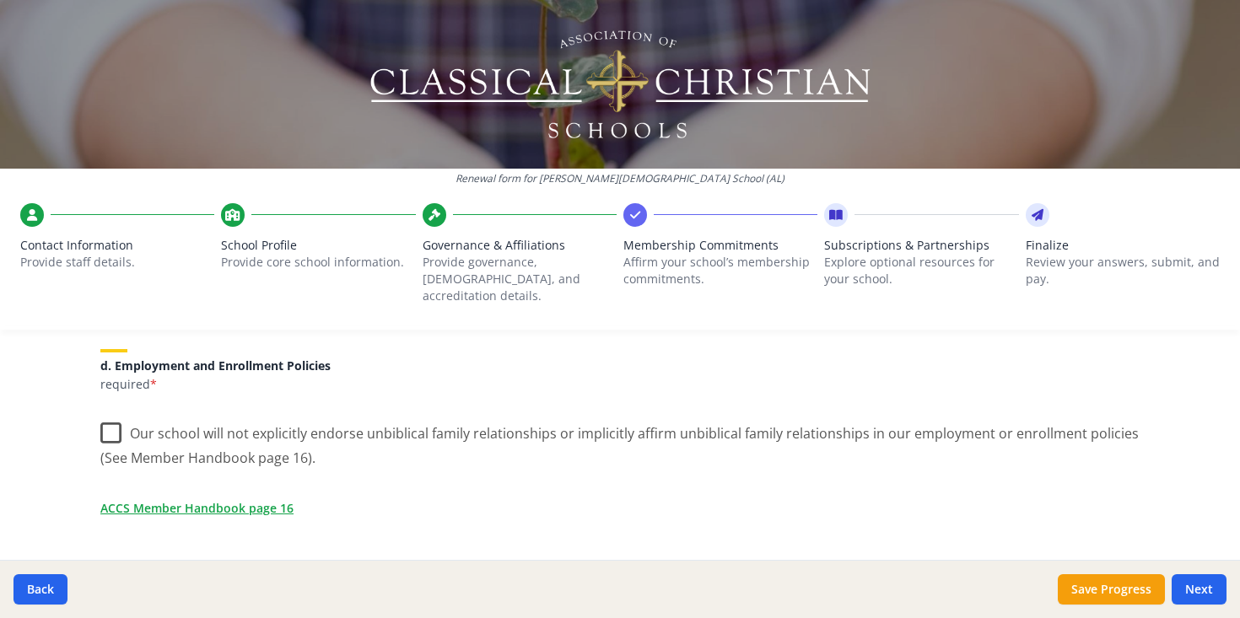
scroll to position [738, 0]
click at [111, 410] on label "Our school will not explicitly endorse unbiblical family relationships or impli…" at bounding box center [619, 435] width 1039 height 57
click at [0, 0] on input "Our school will not explicitly endorse unbiblical family relationships or impli…" at bounding box center [0, 0] width 0 height 0
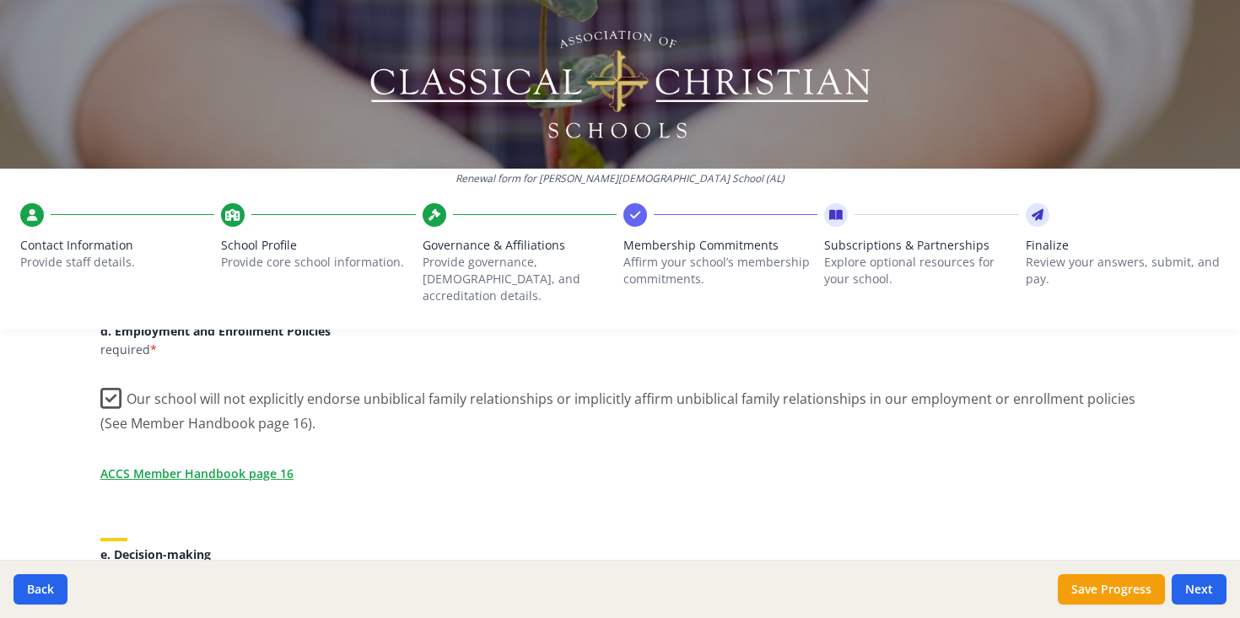
scroll to position [765, 0]
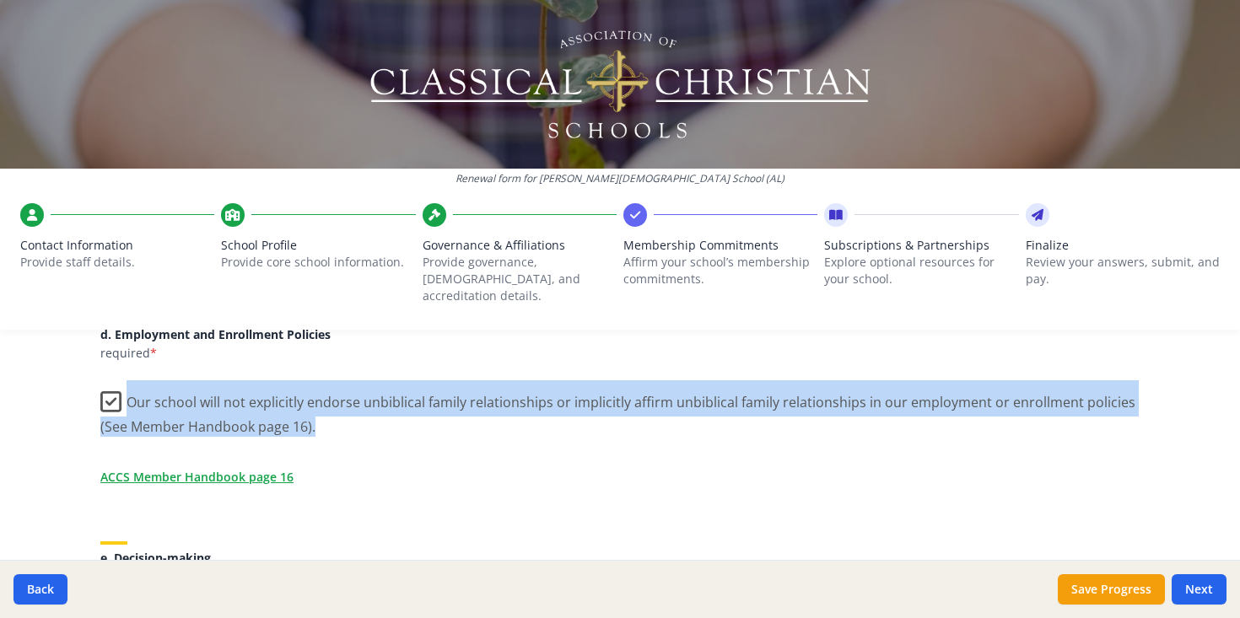
drag, startPoint x: 130, startPoint y: 382, endPoint x: 455, endPoint y: 409, distance: 325.9
click at [455, 409] on label "Our school will not explicitly endorse unbiblical family relationships or impli…" at bounding box center [619, 408] width 1039 height 57
copy label "Our school will not explicitly endorse unbiblical family relationships or impli…"
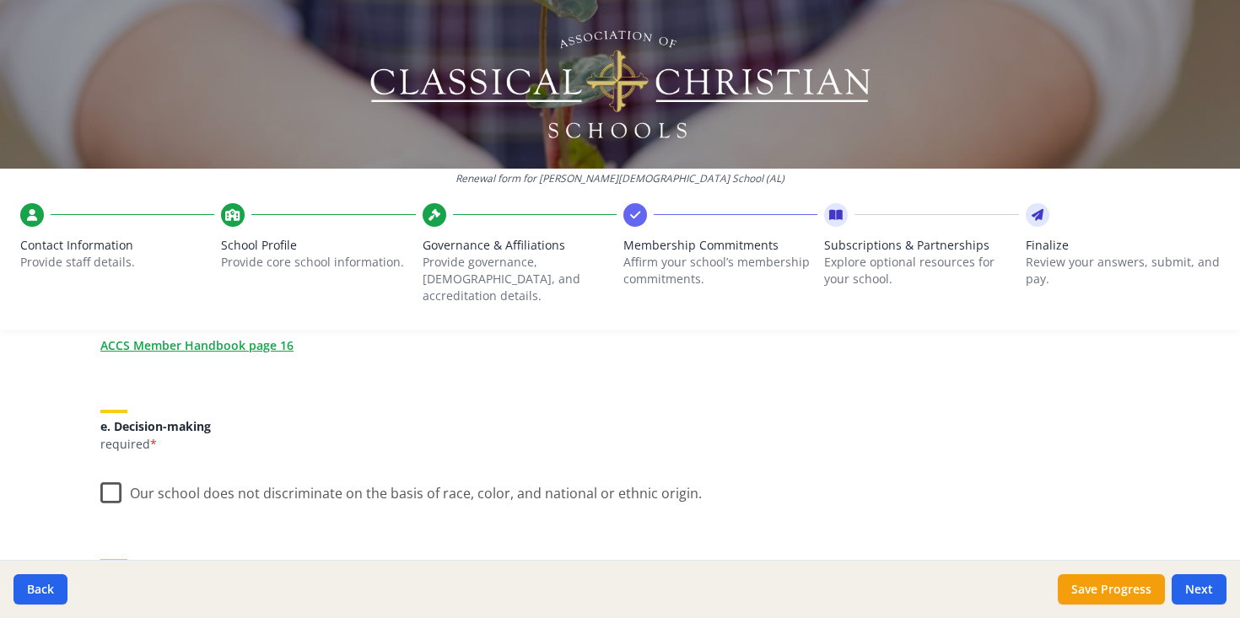
scroll to position [902, 0]
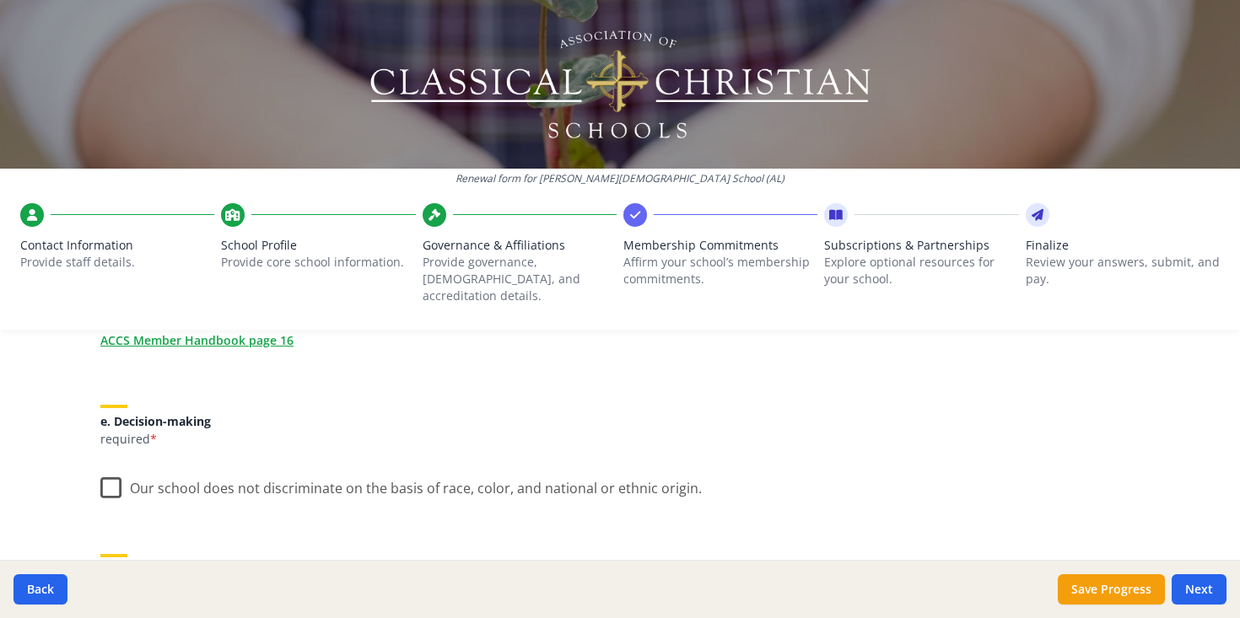
click at [117, 472] on label "Our school does not discriminate on the basis of race, color, and national or e…" at bounding box center [401, 485] width 602 height 36
click at [0, 0] on input "Our school does not discriminate on the basis of race, color, and national or e…" at bounding box center [0, 0] width 0 height 0
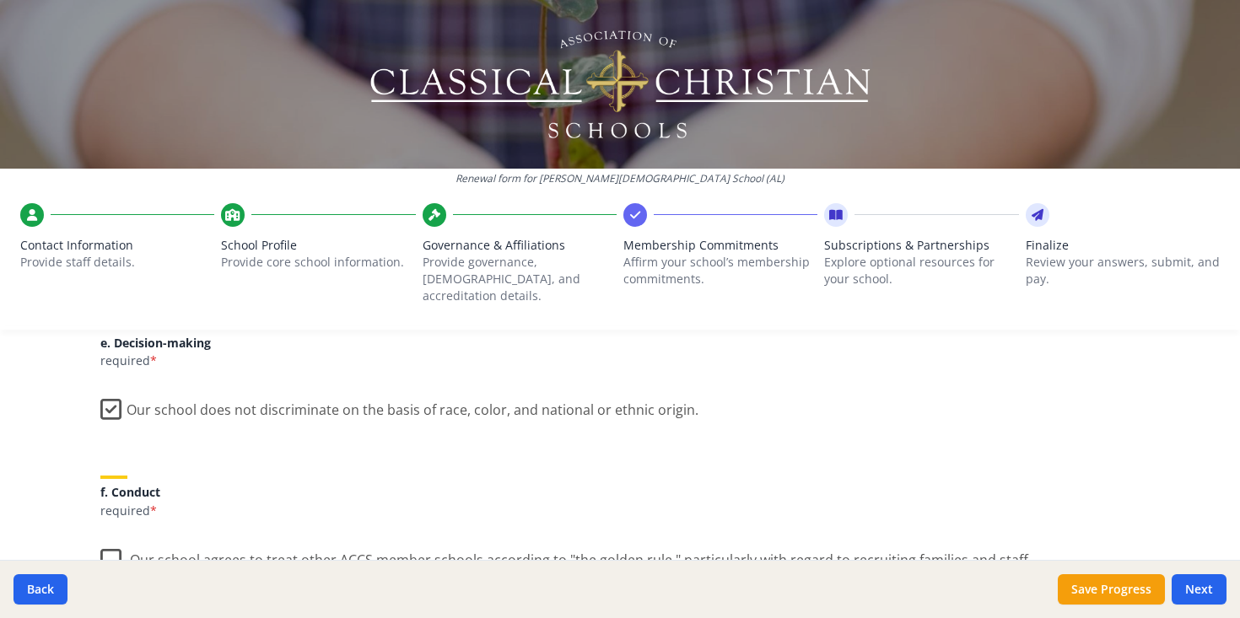
scroll to position [981, 0]
click at [124, 542] on label "Our school agrees to treat other ACCS member schools according to "the golden r…" at bounding box center [565, 555] width 931 height 36
click at [0, 0] on input "Our school agrees to treat other ACCS member schools according to "the golden r…" at bounding box center [0, 0] width 0 height 0
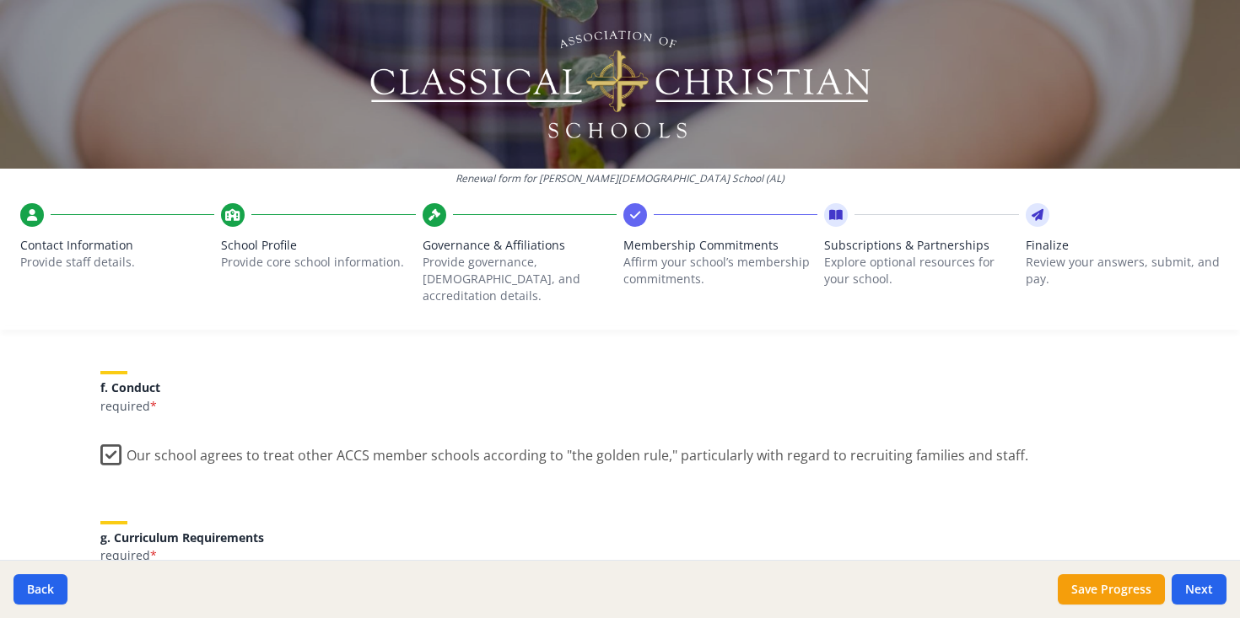
scroll to position [1194, 0]
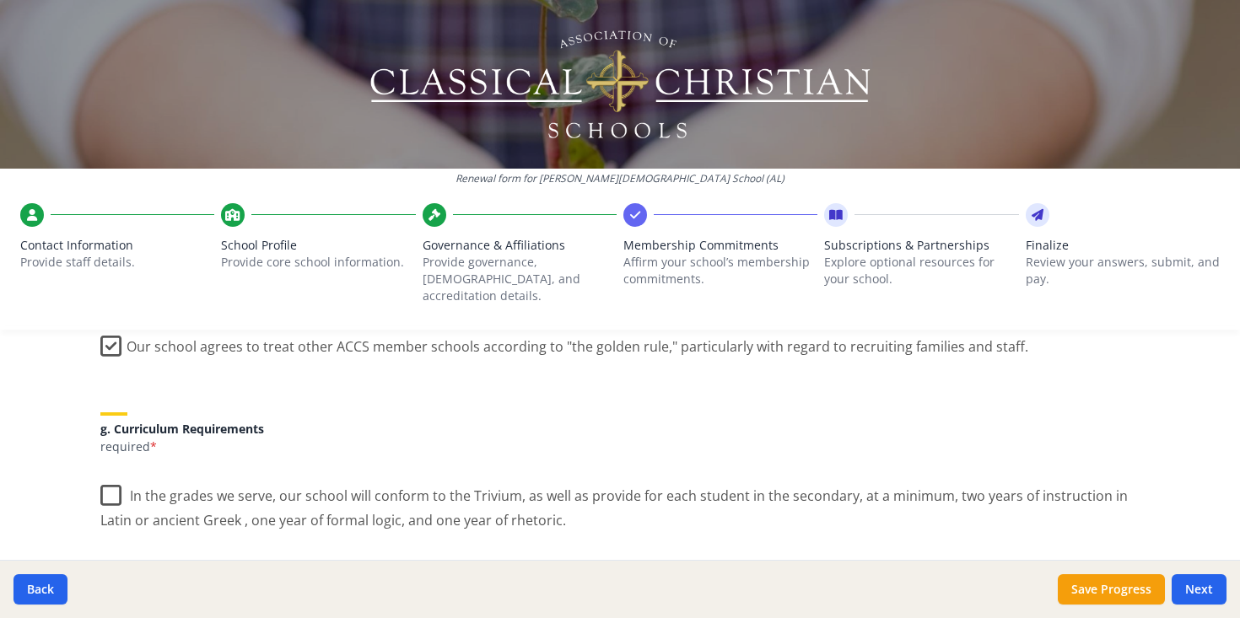
click at [113, 478] on label "In the grades we serve, our school will conform to the Trivium, as well as prov…" at bounding box center [619, 502] width 1039 height 57
click at [0, 0] on input "In the grades we serve, our school will conform to the Trivium, as well as prov…" at bounding box center [0, 0] width 0 height 0
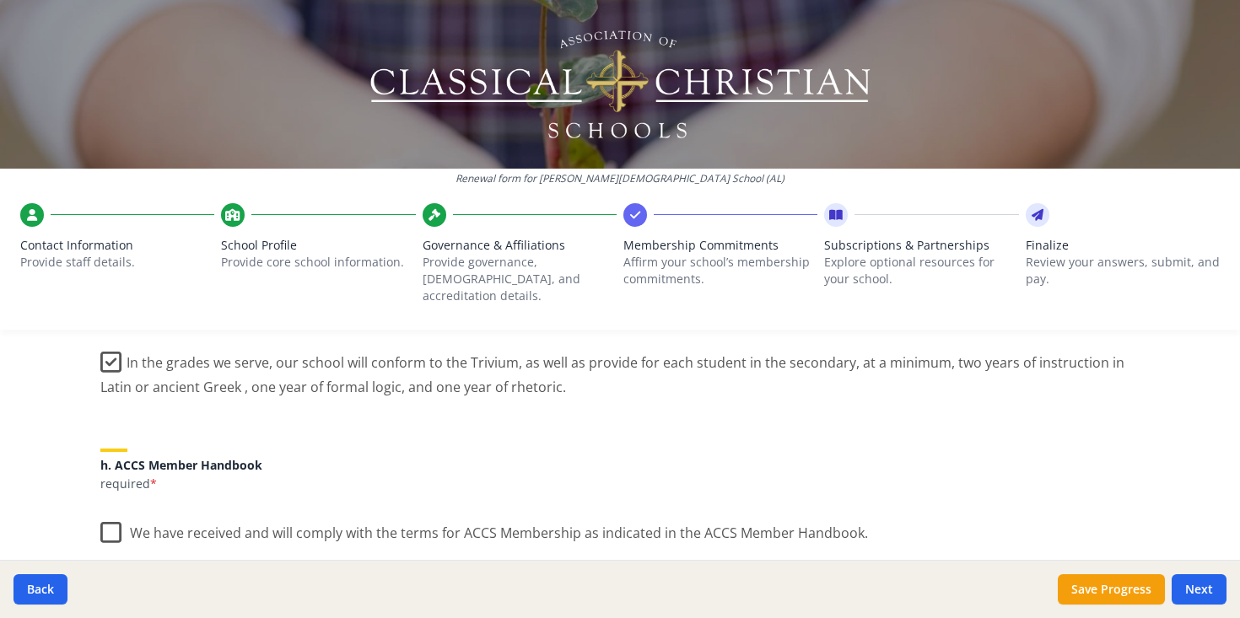
scroll to position [1328, 0]
click at [117, 510] on label "We have received and will comply with the terms for ACCS Membership as indicate…" at bounding box center [484, 528] width 768 height 36
click at [0, 0] on input "We have received and will comply with the terms for ACCS Membership as indicate…" at bounding box center [0, 0] width 0 height 0
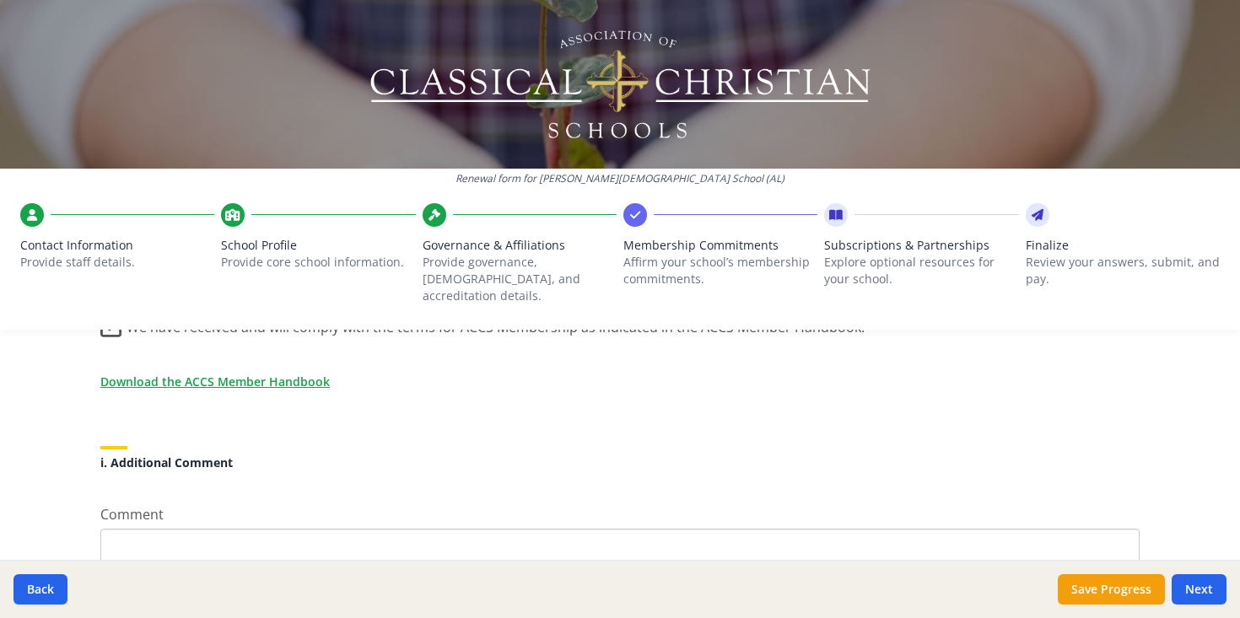
scroll to position [1618, 0]
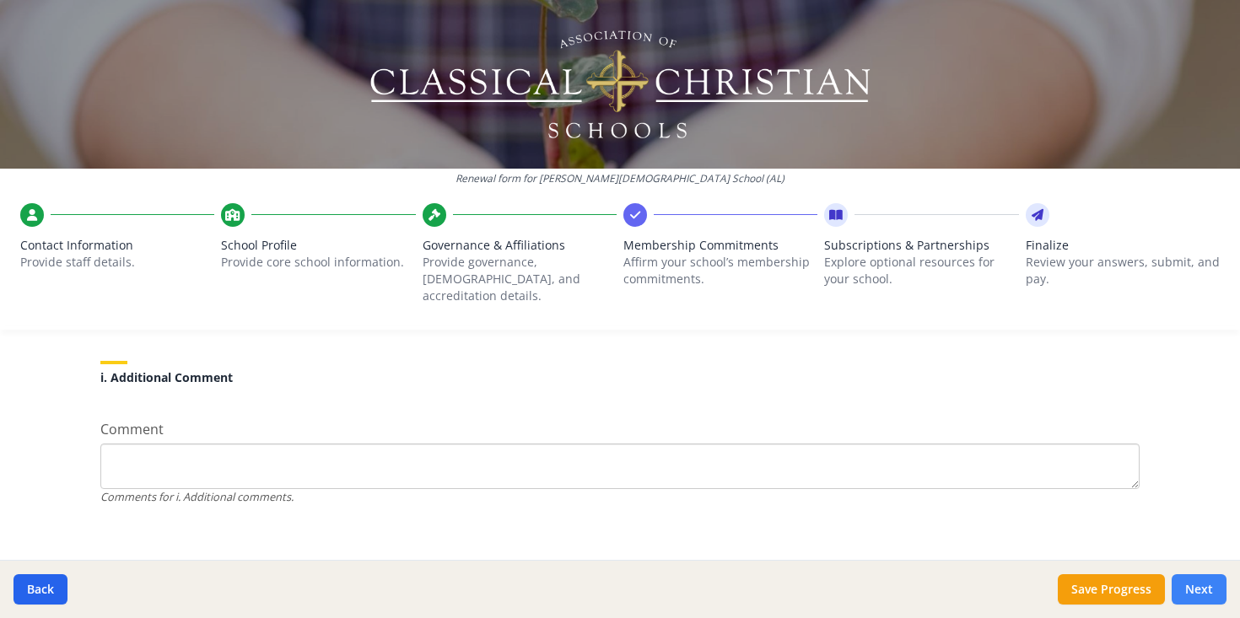
click at [1210, 589] on button "Next" at bounding box center [1199, 590] width 55 height 30
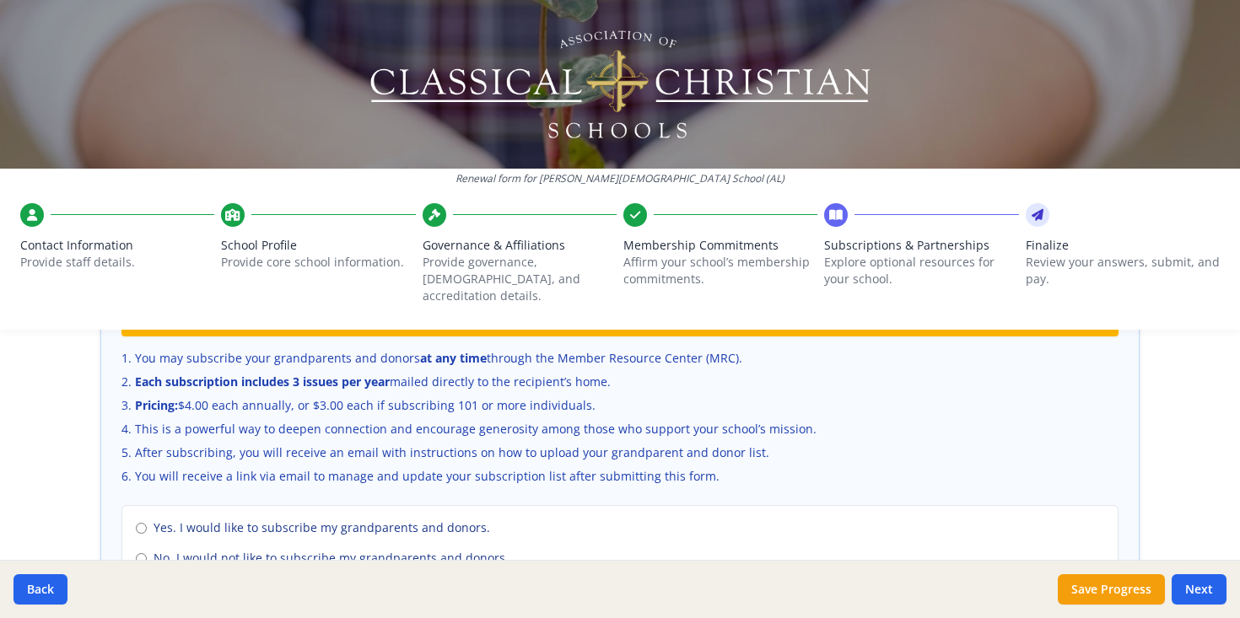
scroll to position [1137, 0]
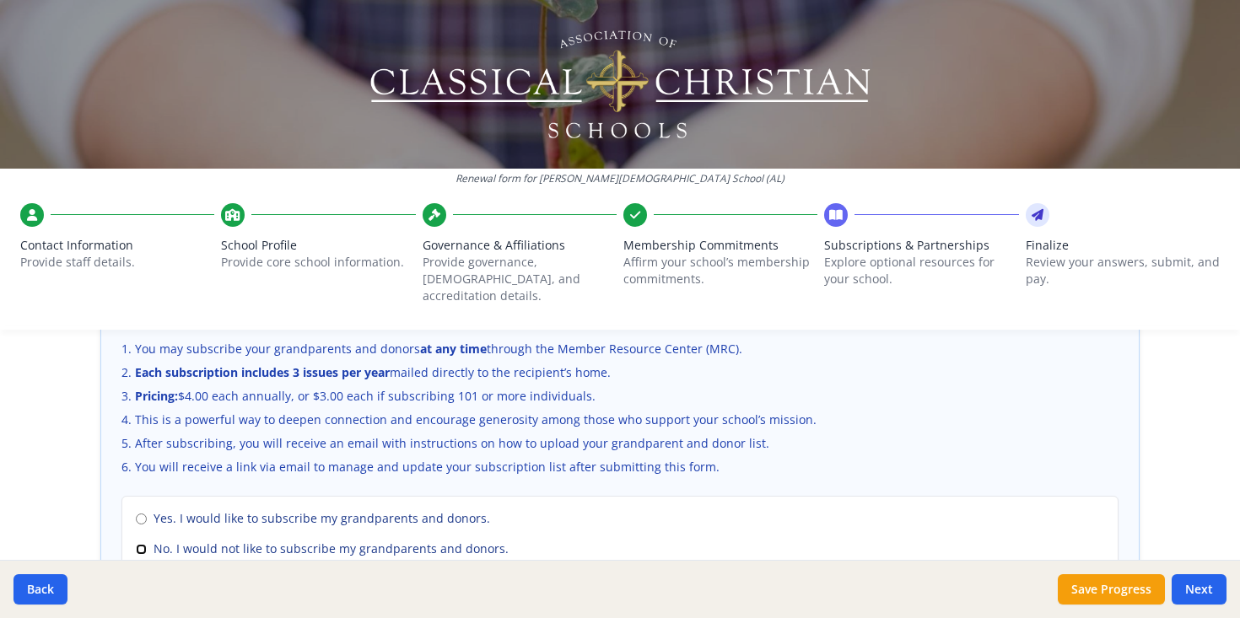
click at [141, 544] on input "No. I would not like to subscribe my grandparents and donors." at bounding box center [141, 549] width 11 height 11
radio input "true"
click at [1201, 584] on button "Next" at bounding box center [1199, 590] width 55 height 30
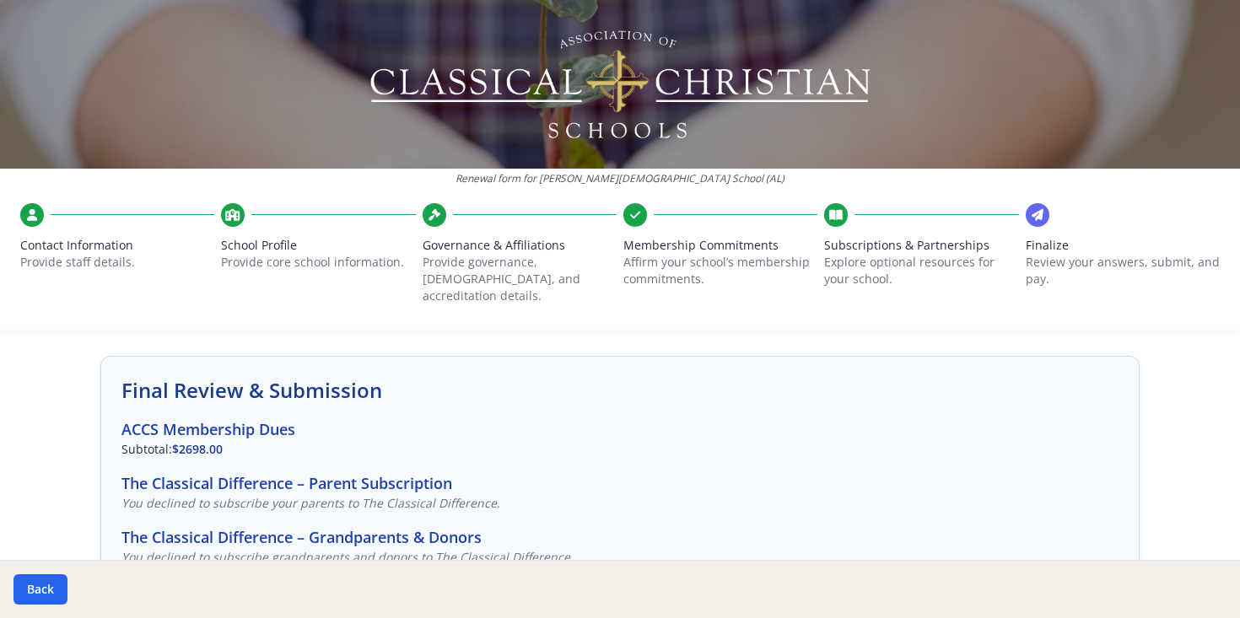
scroll to position [0, 0]
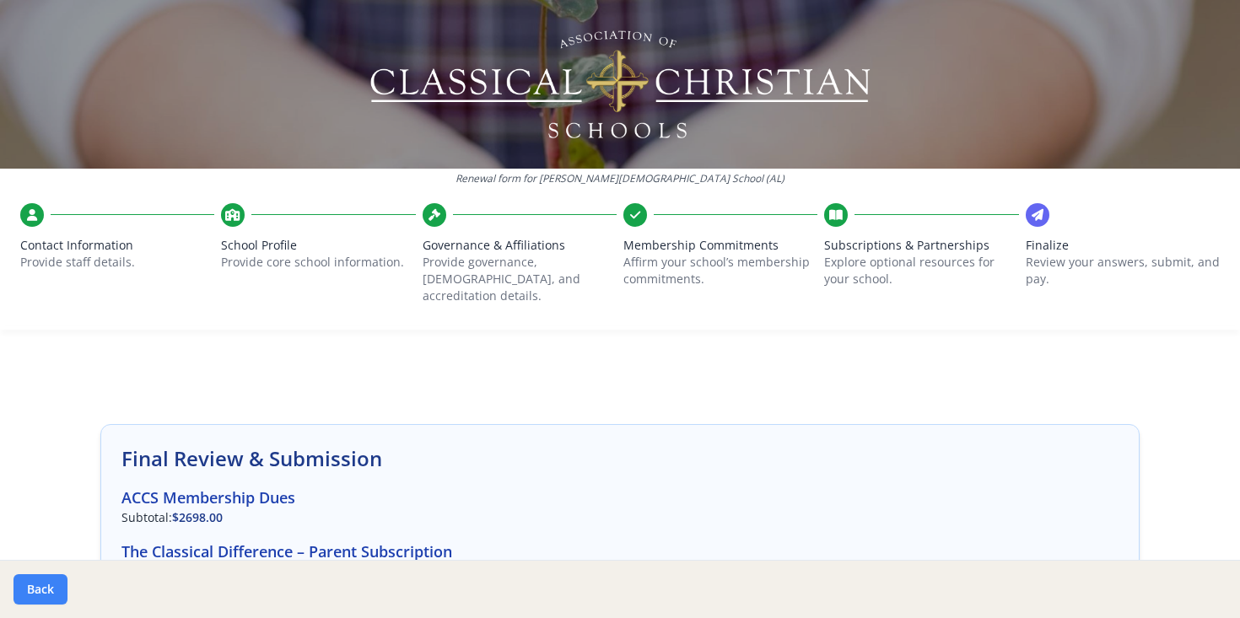
click at [45, 591] on button "Back" at bounding box center [40, 590] width 54 height 30
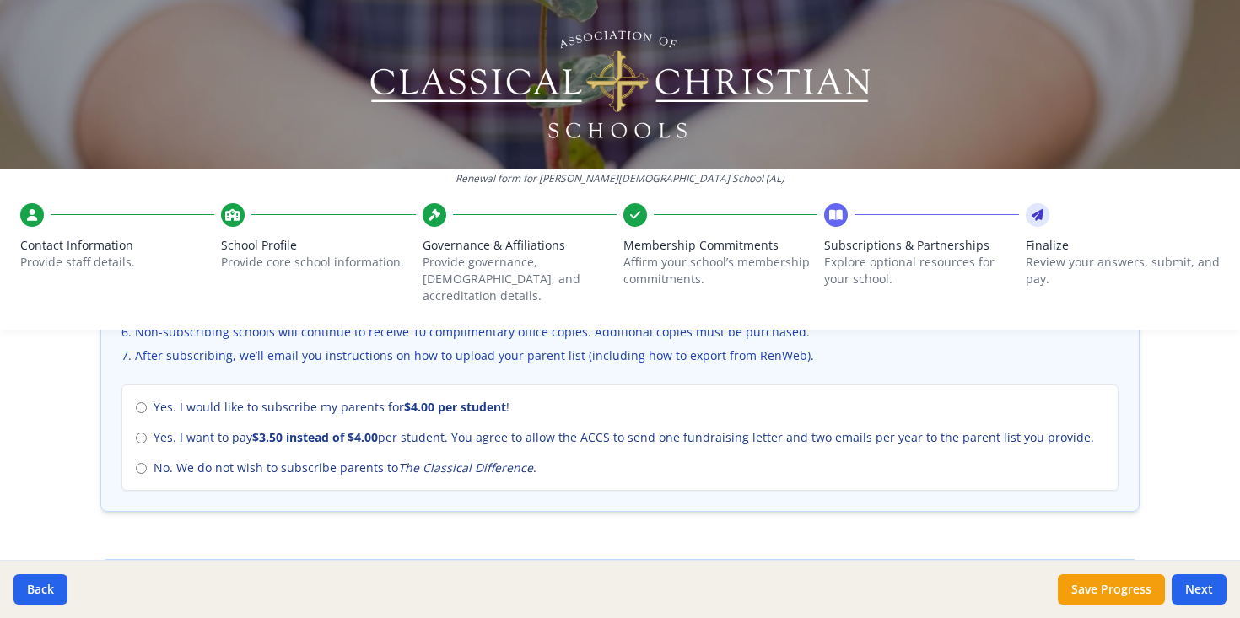
scroll to position [758, 0]
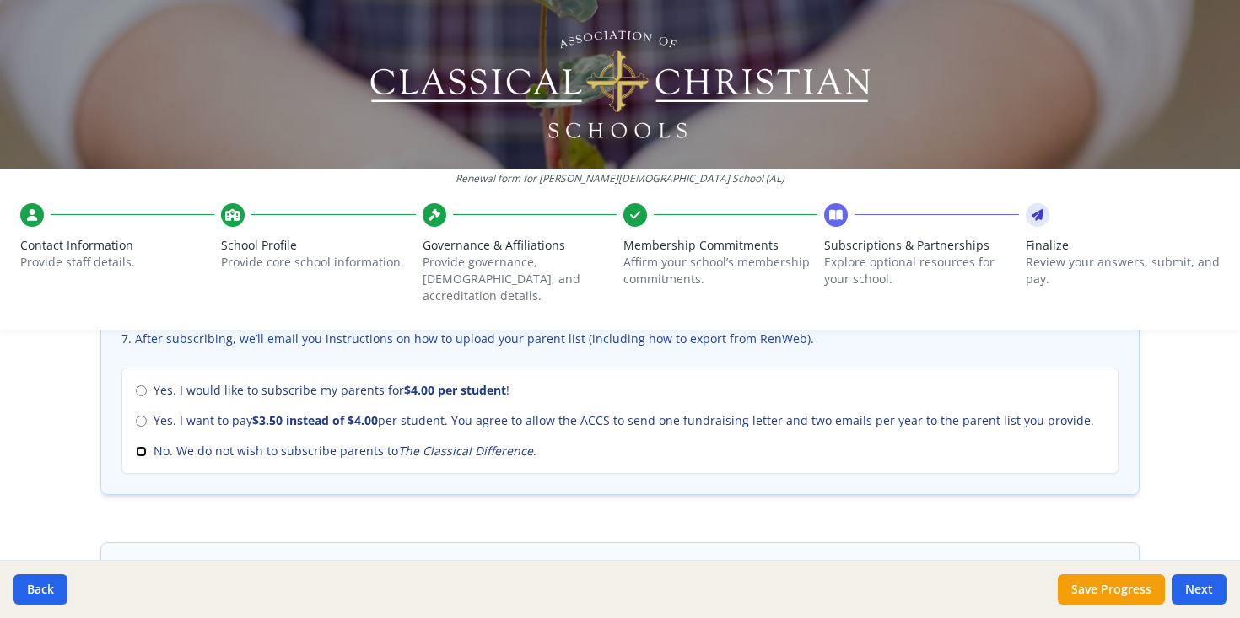
click at [138, 446] on input "No. We do not wish to subscribe parents to The Classical Difference ." at bounding box center [141, 451] width 11 height 11
radio input "true"
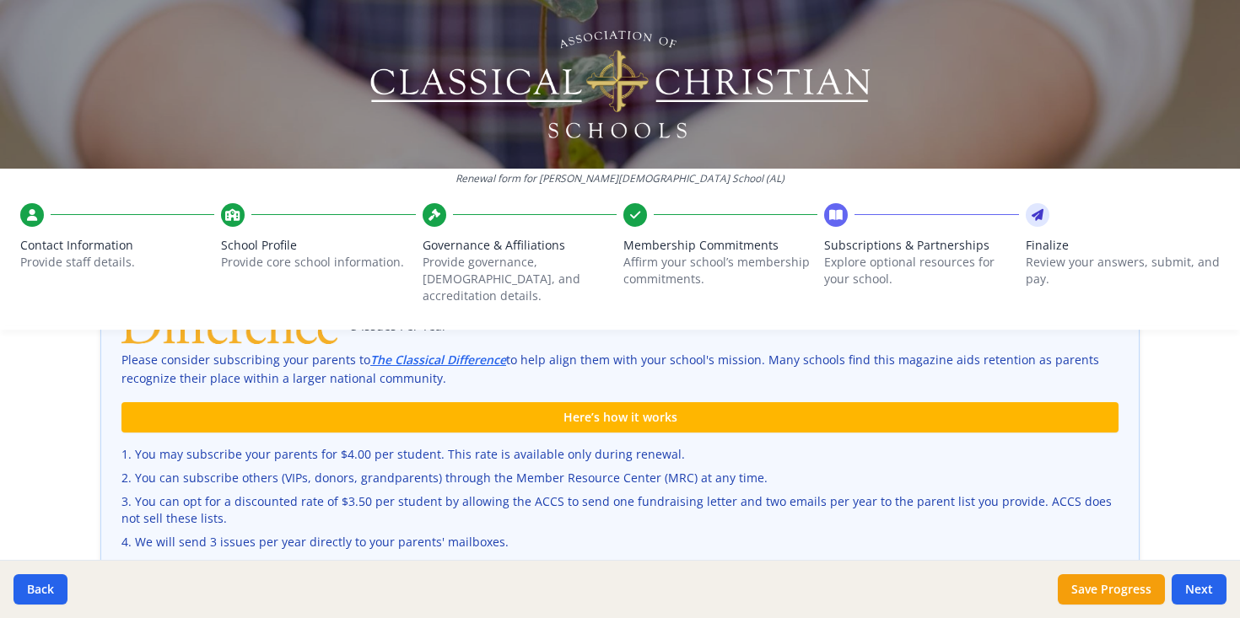
scroll to position [475, 0]
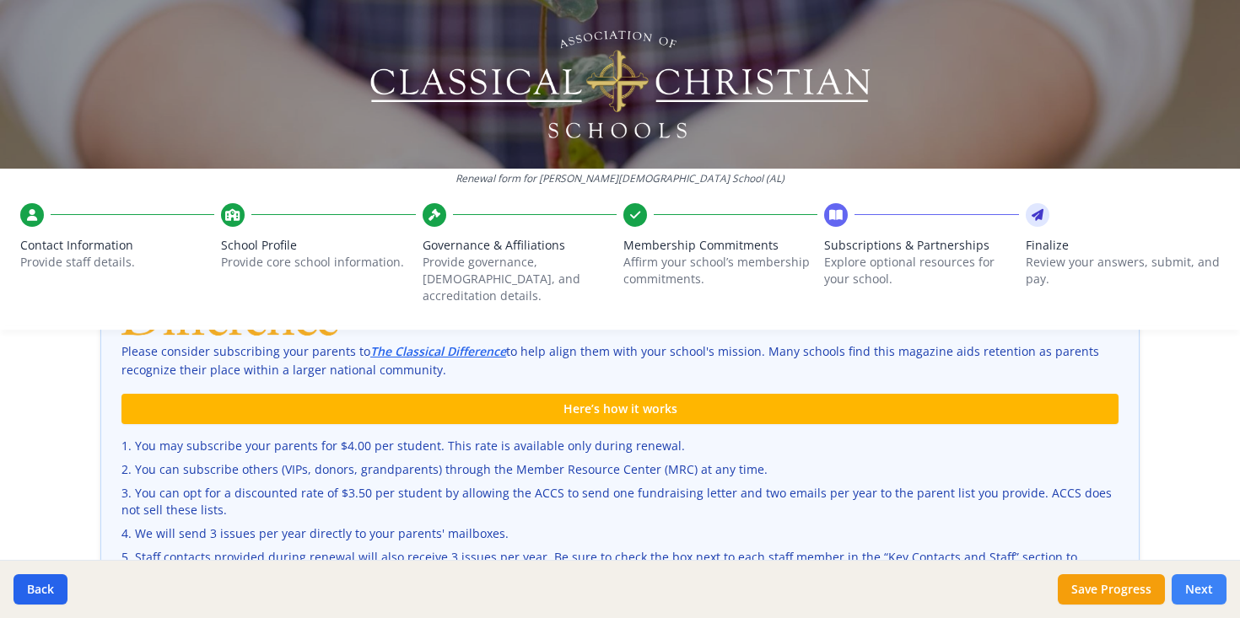
click at [1203, 582] on button "Next" at bounding box center [1199, 590] width 55 height 30
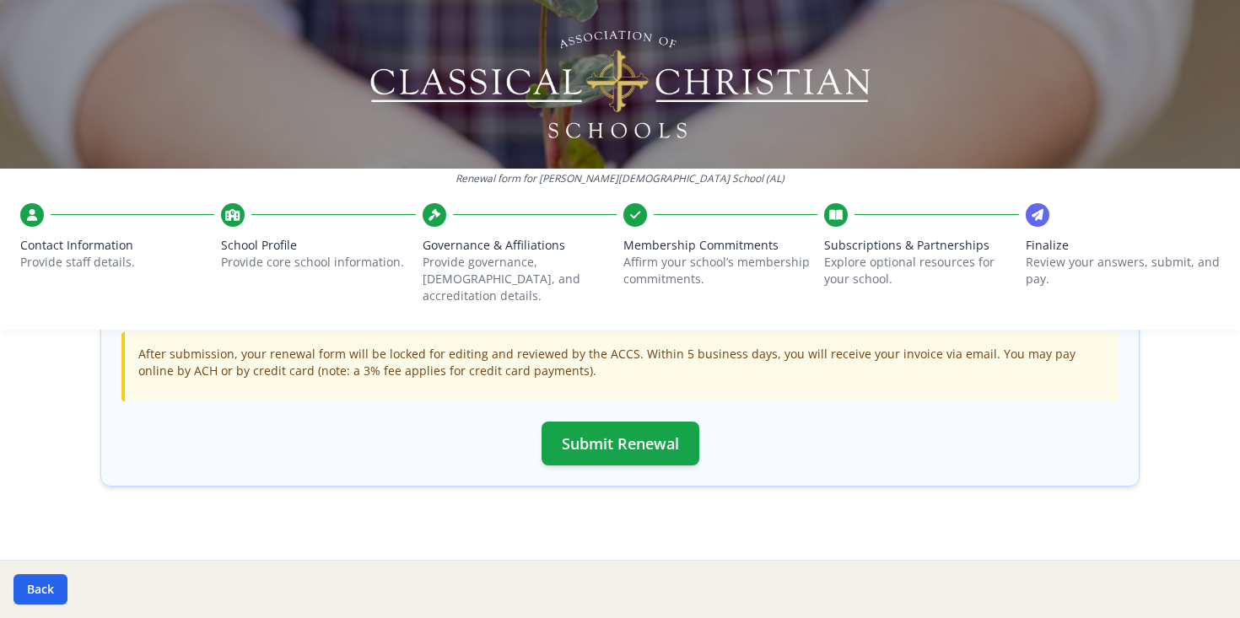
scroll to position [585, 0]
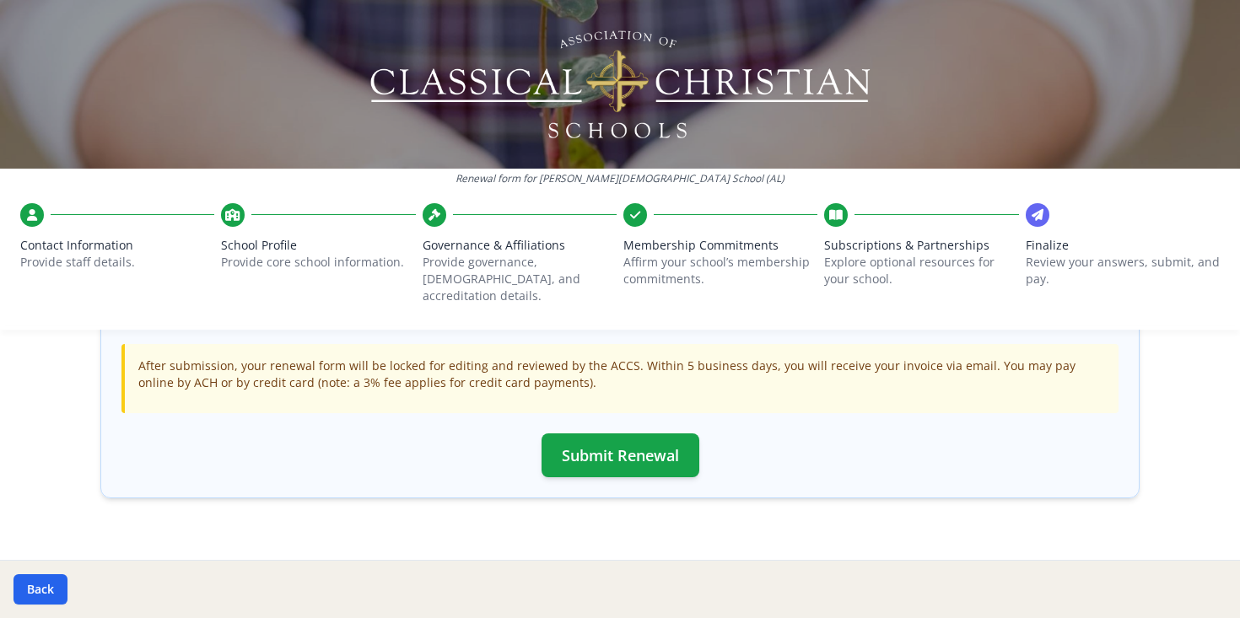
drag, startPoint x: 138, startPoint y: 344, endPoint x: 784, endPoint y: 384, distance: 647.5
click at [784, 384] on div "After submission, your renewal form will be locked for editing and reviewed by …" at bounding box center [619, 378] width 997 height 69
copy p "After submission, your renewal form will be locked for editing and reviewed by …"
click at [656, 434] on button "Submit Renewal" at bounding box center [621, 456] width 158 height 44
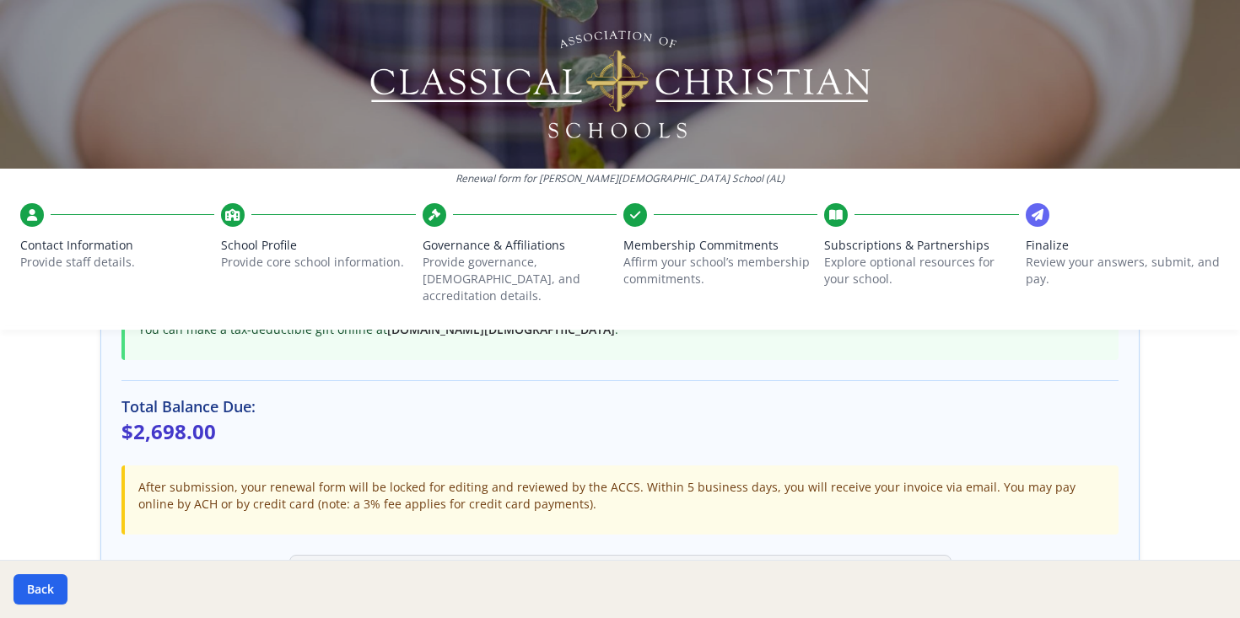
scroll to position [510, 0]
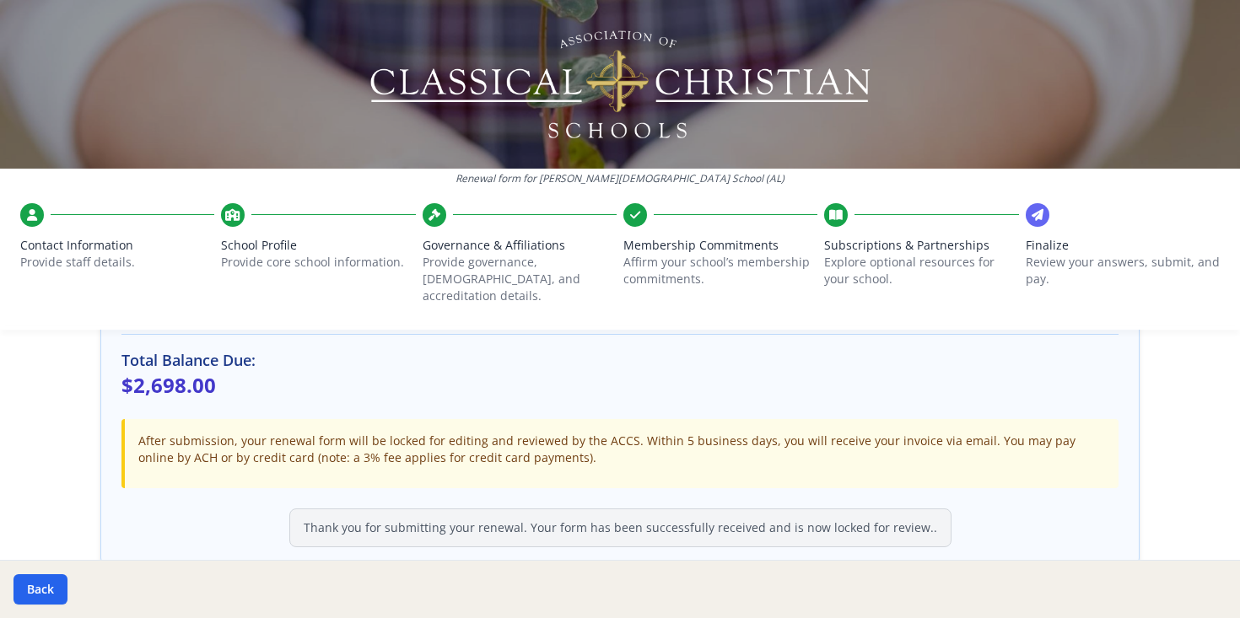
click at [569, 509] on div "Thank you for submitting your renewal. Your form has been successfully received…" at bounding box center [620, 528] width 662 height 39
click at [649, 475] on div "Final Review & Submission ACCS Membership Dues Subtotal: $2698.00 The Classical…" at bounding box center [619, 242] width 1039 height 654
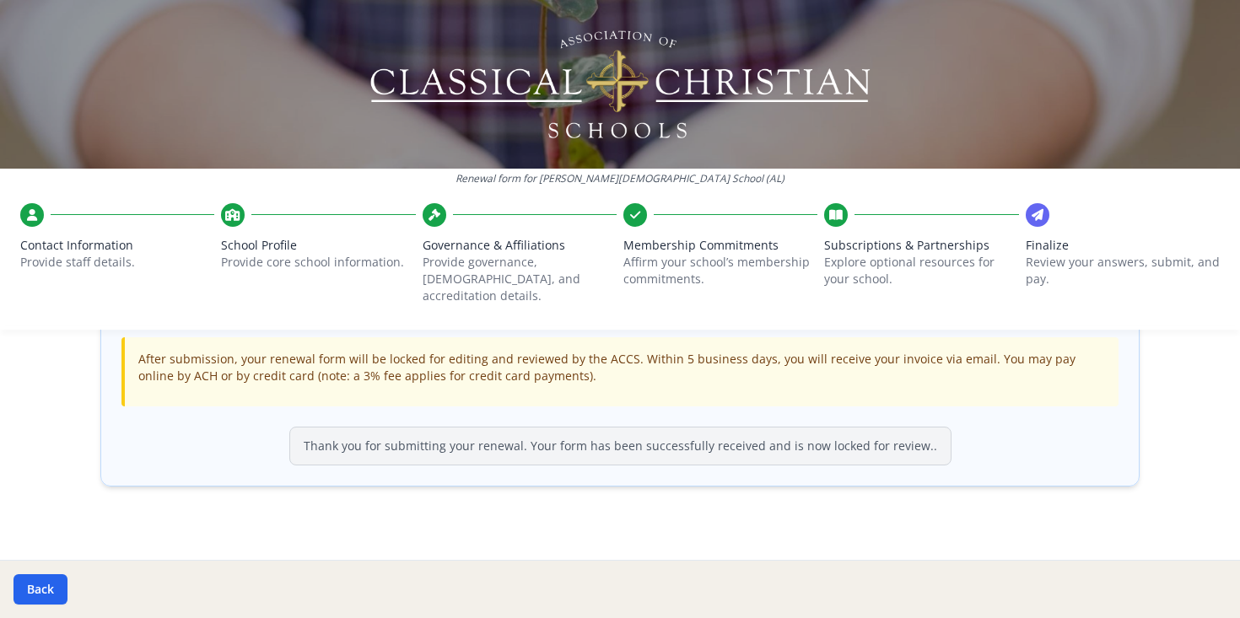
click at [84, 237] on span "Contact Information" at bounding box center [117, 245] width 194 height 17
click at [463, 239] on span "Governance & Affiliations" at bounding box center [520, 245] width 194 height 17
click at [882, 248] on span "Subscriptions & Partnerships" at bounding box center [921, 245] width 194 height 17
click at [576, 432] on div "Thank you for submitting your renewal. Your form has been successfully received…" at bounding box center [620, 446] width 662 height 39
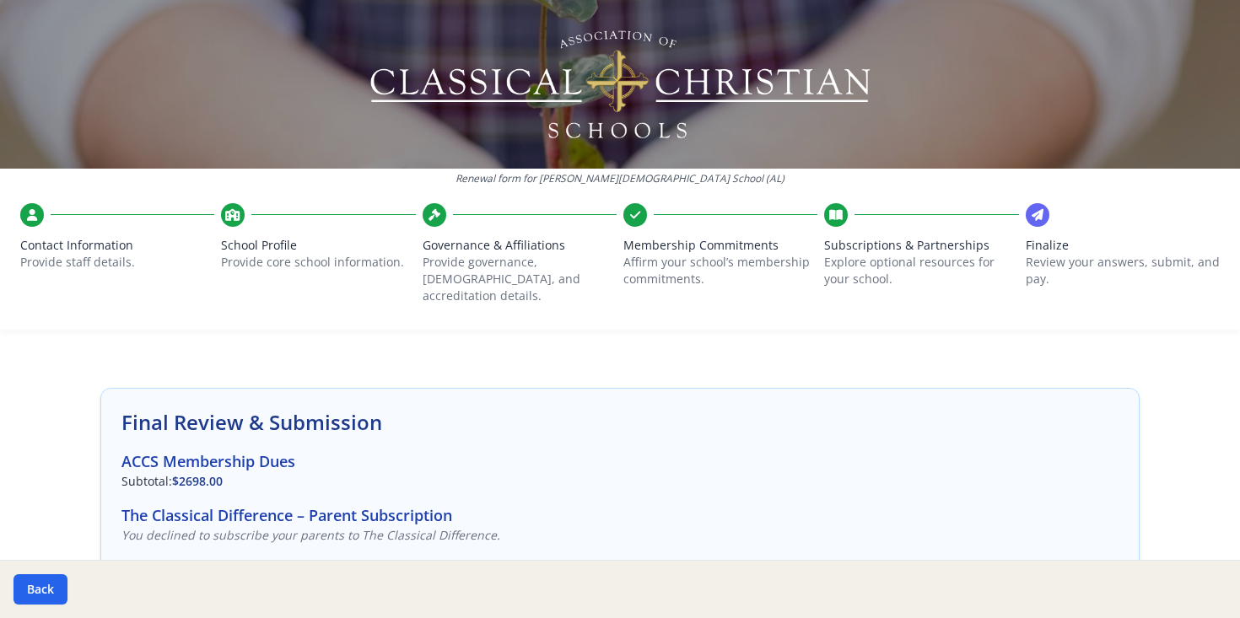
scroll to position [0, 0]
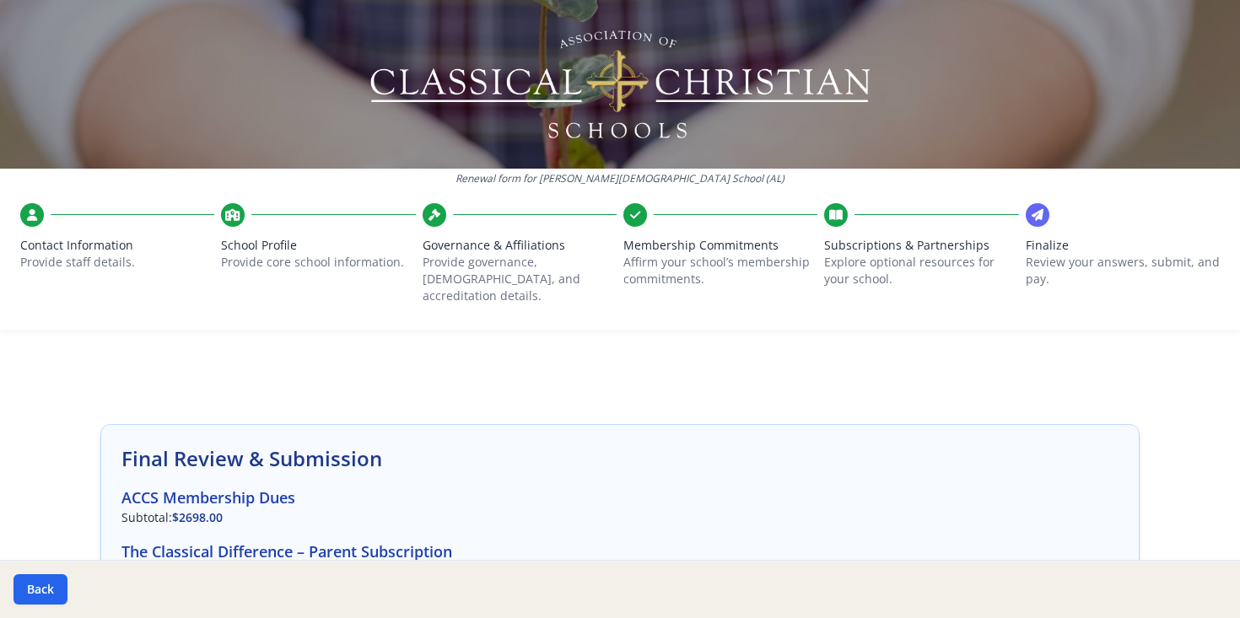
click at [32, 227] on div "Contact Information Provide staff details." at bounding box center [117, 249] width 194 height 93
click at [30, 204] on div at bounding box center [32, 215] width 24 height 24
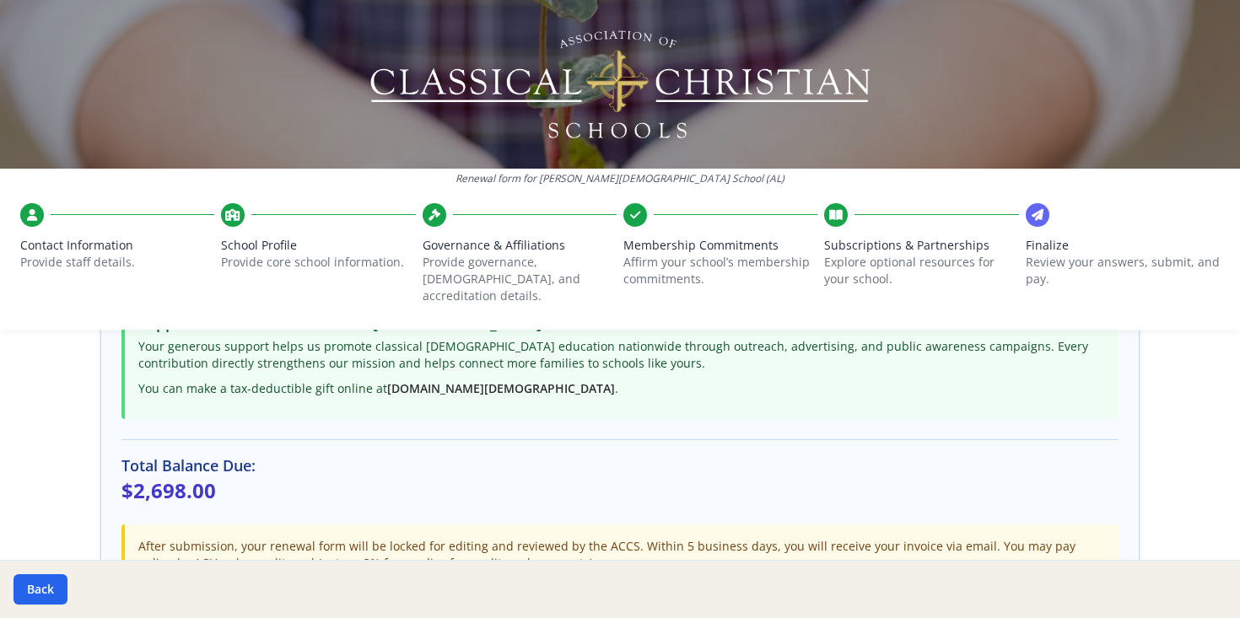
scroll to position [444, 0]
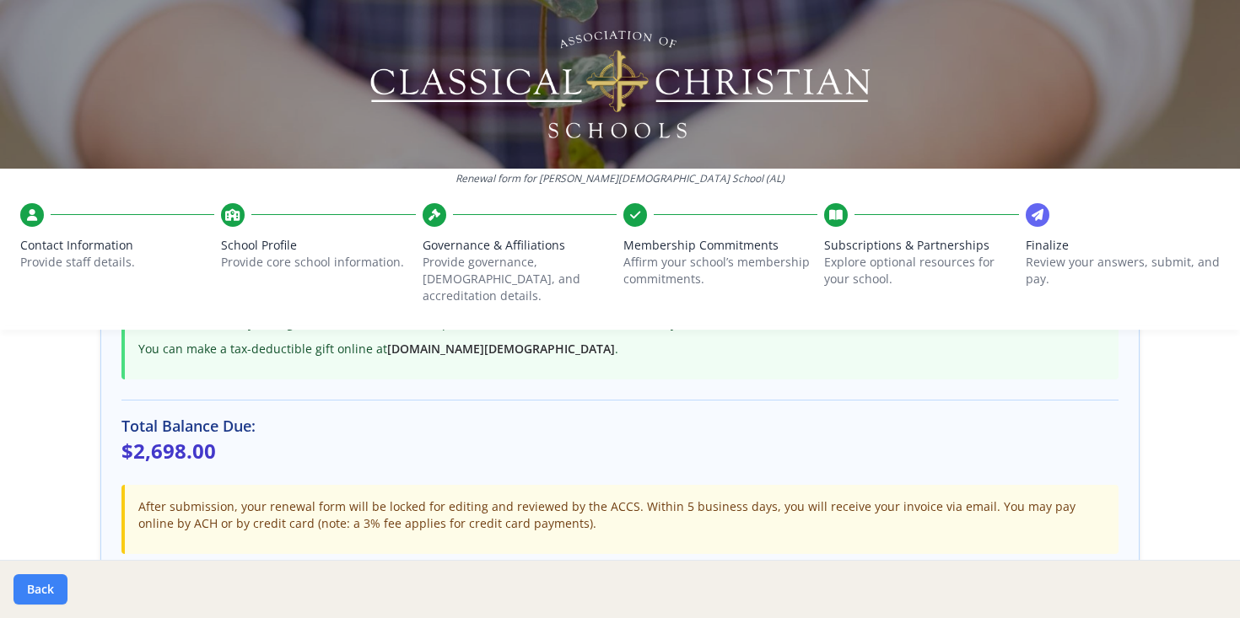
click at [48, 591] on button "Back" at bounding box center [40, 590] width 54 height 30
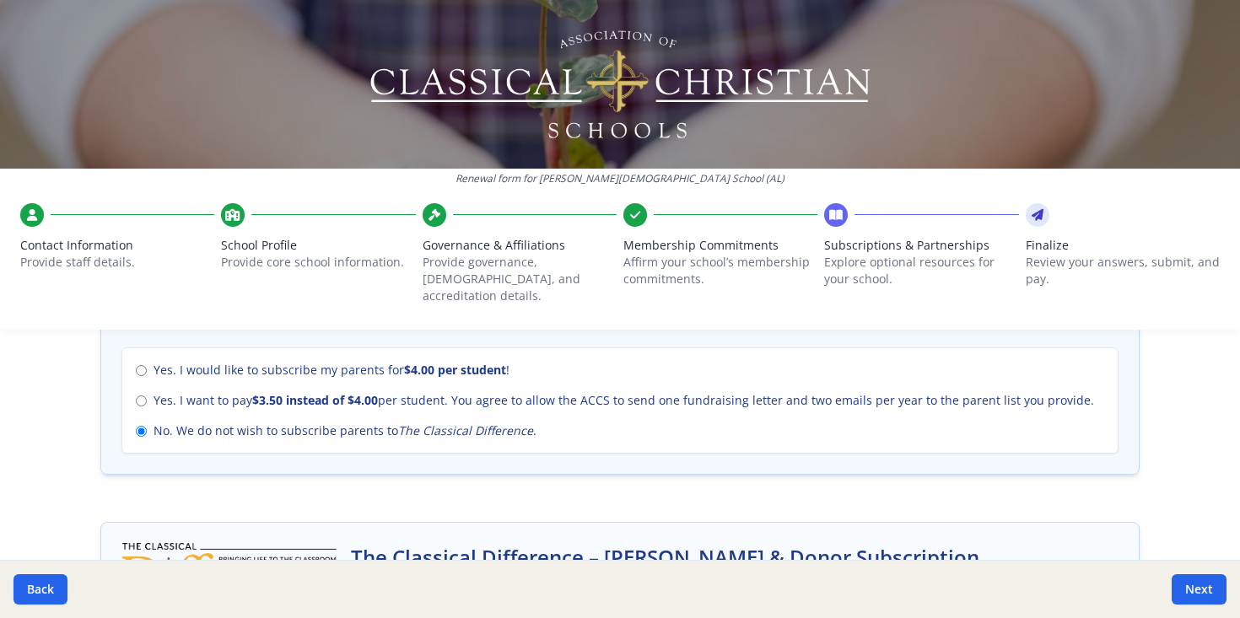
scroll to position [695, 0]
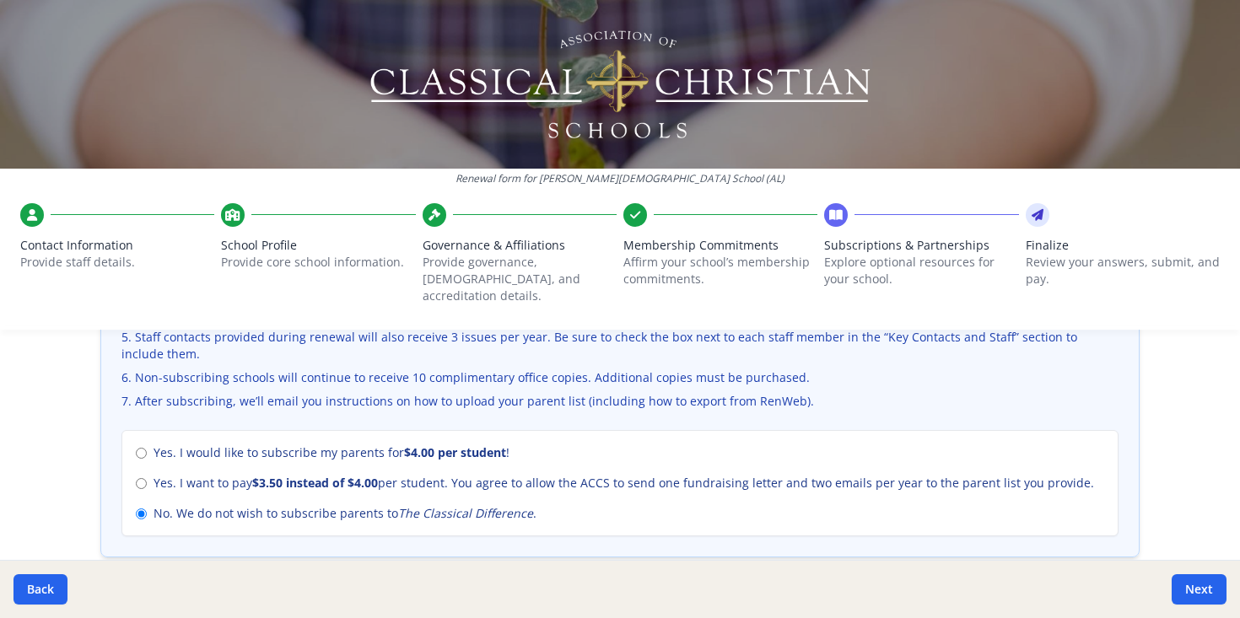
click at [235, 211] on icon at bounding box center [232, 215] width 15 height 17
click at [436, 213] on icon at bounding box center [435, 215] width 12 height 17
